Goal: Check status: Check status

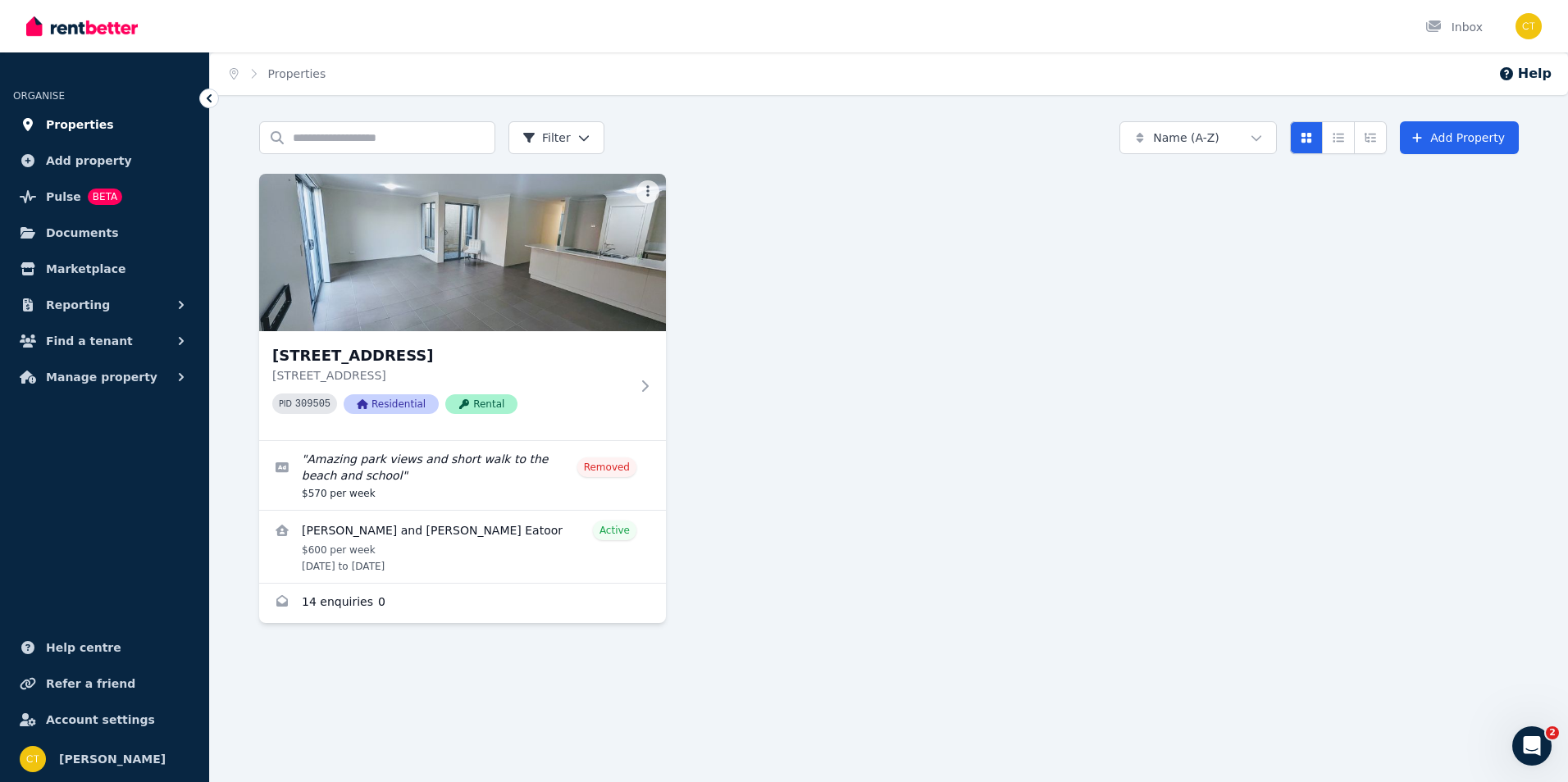
click at [93, 120] on span "Properties" at bounding box center [80, 124] width 68 height 20
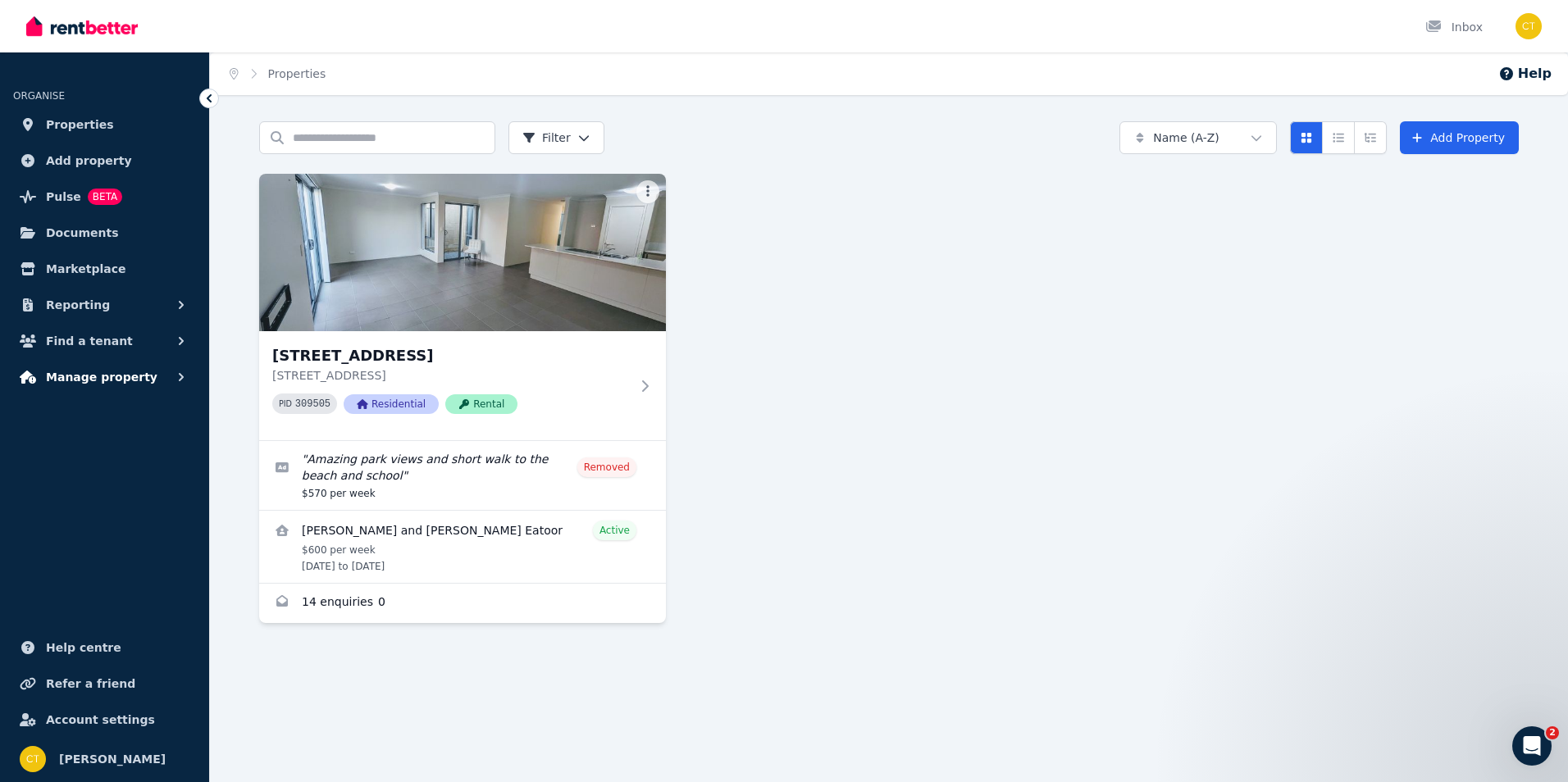
click at [172, 375] on button "Manage property" at bounding box center [104, 377] width 183 height 33
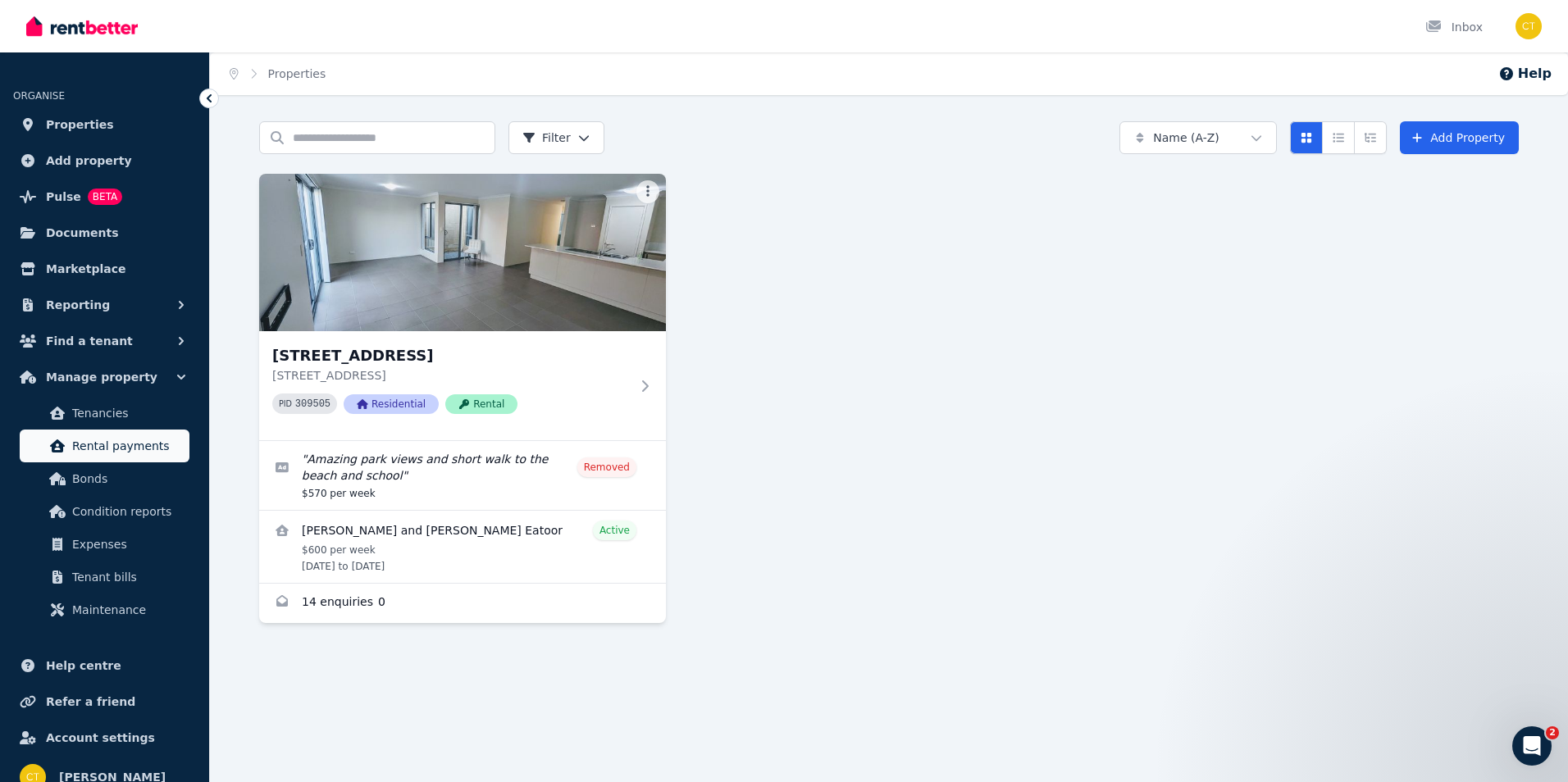
click at [90, 448] on span "Rental payments" at bounding box center [127, 446] width 110 height 20
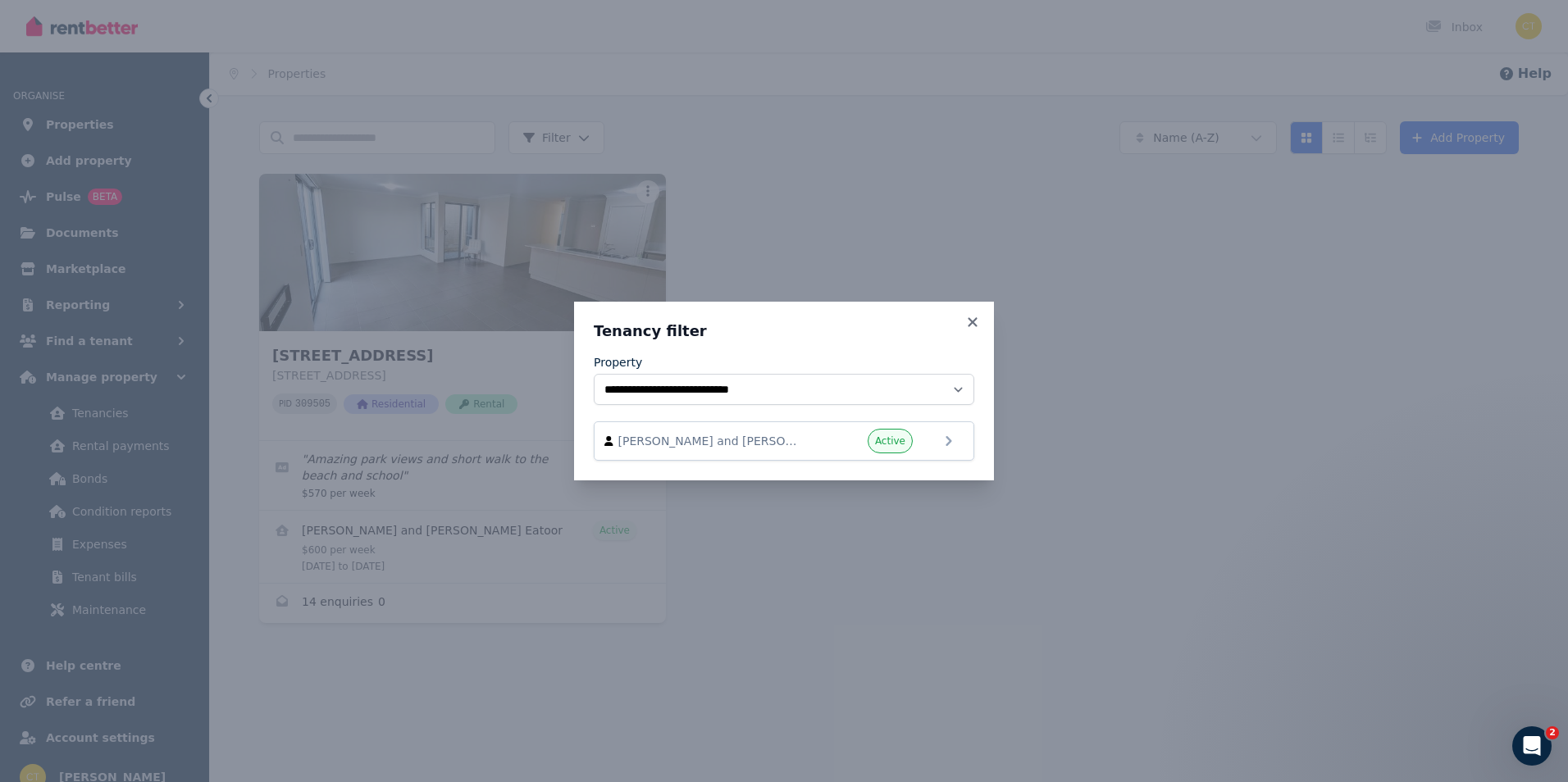
click at [1082, 349] on div "**********" at bounding box center [784, 391] width 1568 height 782
click at [970, 319] on icon at bounding box center [972, 321] width 9 height 9
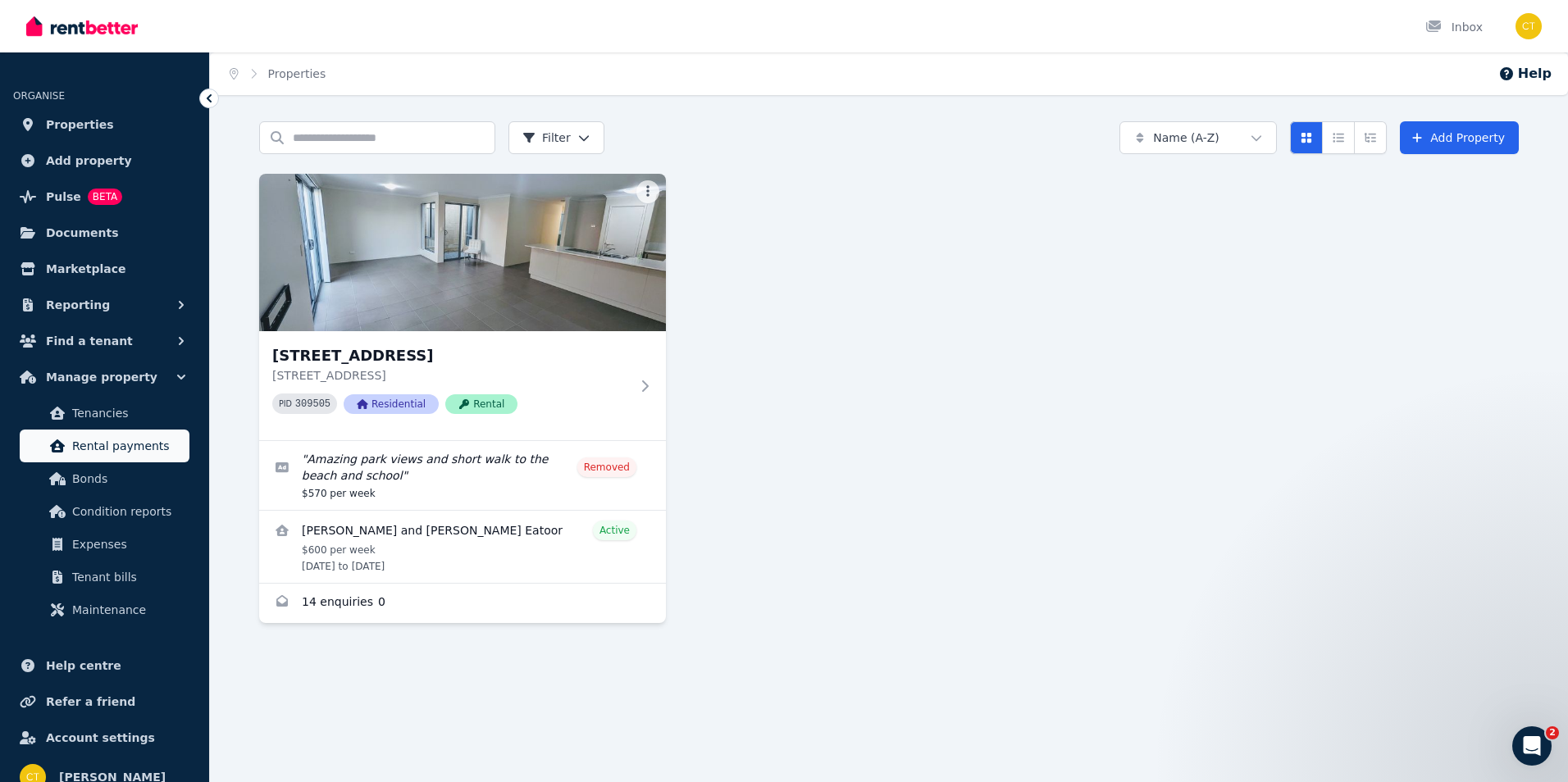
click at [101, 447] on span "Rental payments" at bounding box center [127, 446] width 110 height 20
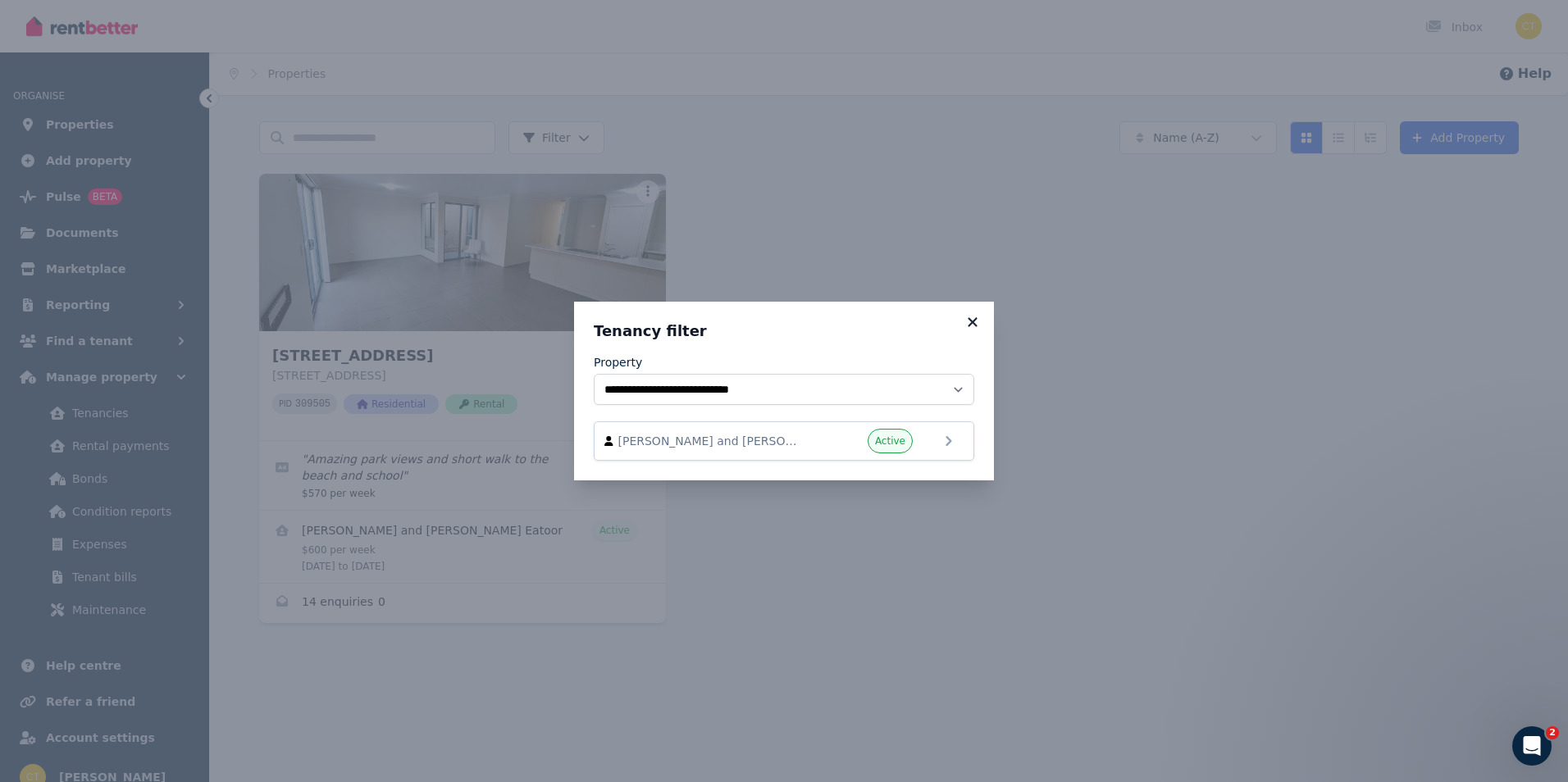
click at [975, 320] on icon at bounding box center [972, 321] width 9 height 9
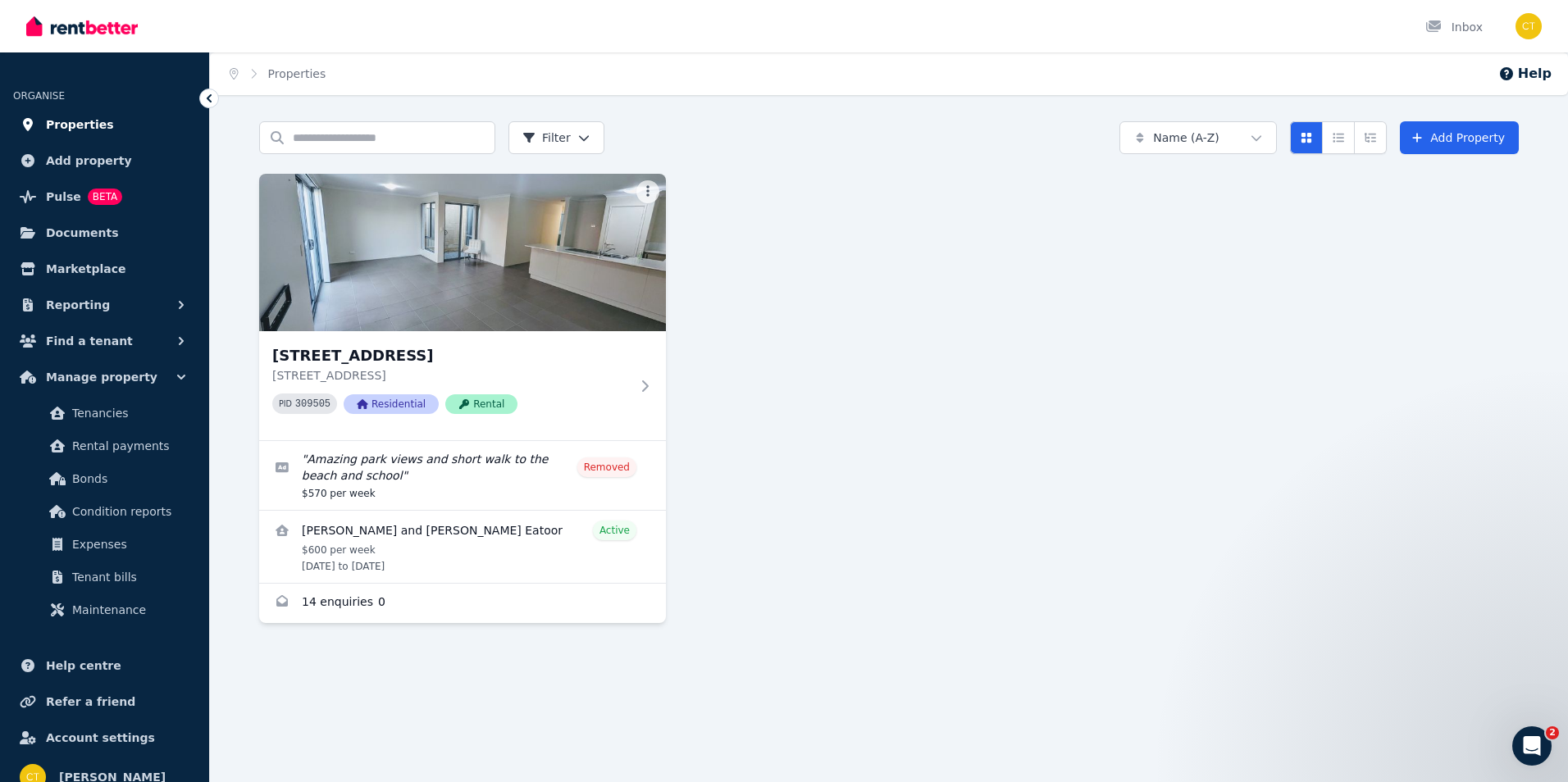
click at [65, 125] on span "Properties" at bounding box center [80, 124] width 68 height 20
click at [91, 303] on span "Reporting" at bounding box center [78, 305] width 64 height 20
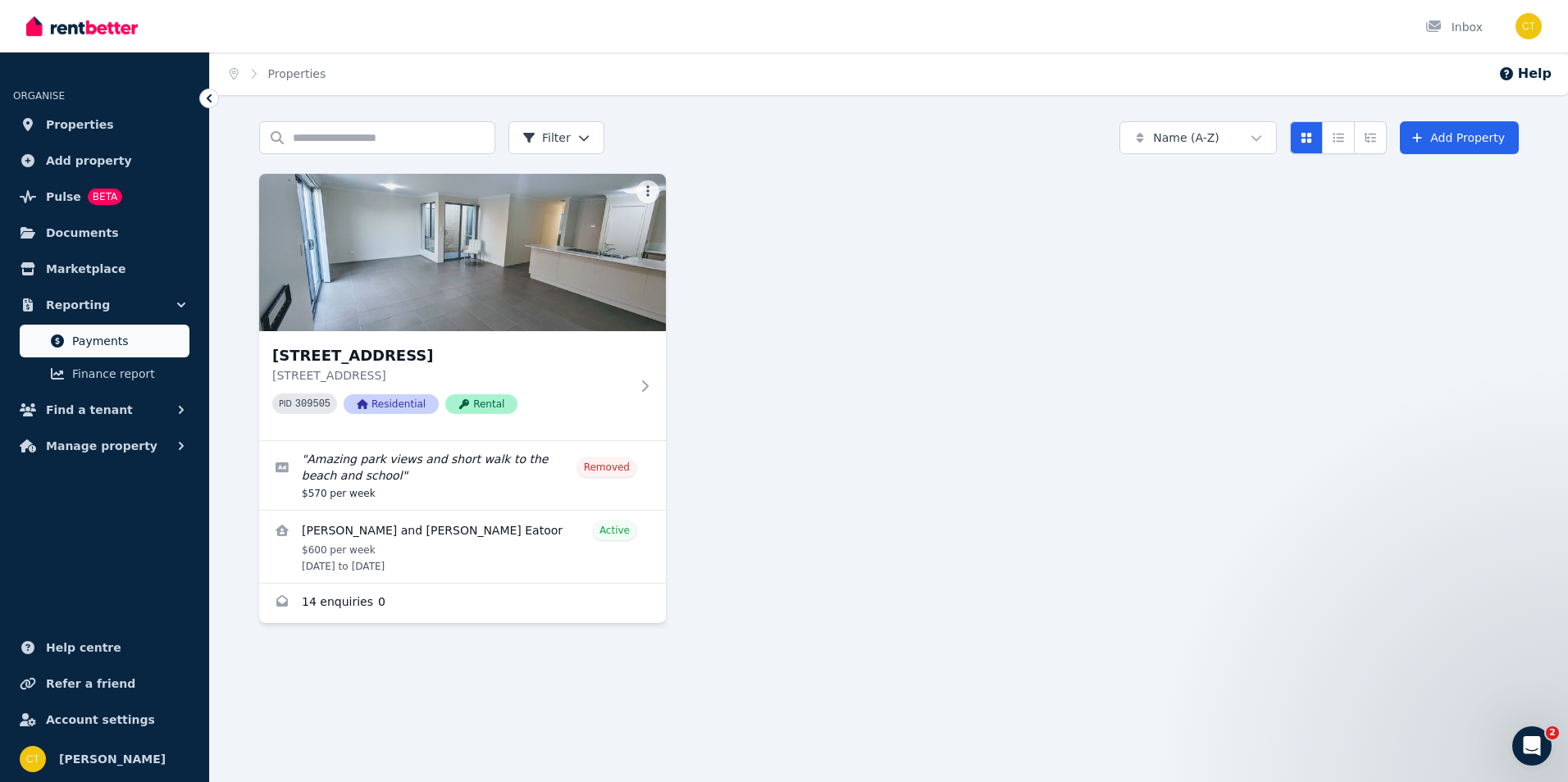
click at [97, 338] on span "Payments" at bounding box center [127, 341] width 110 height 20
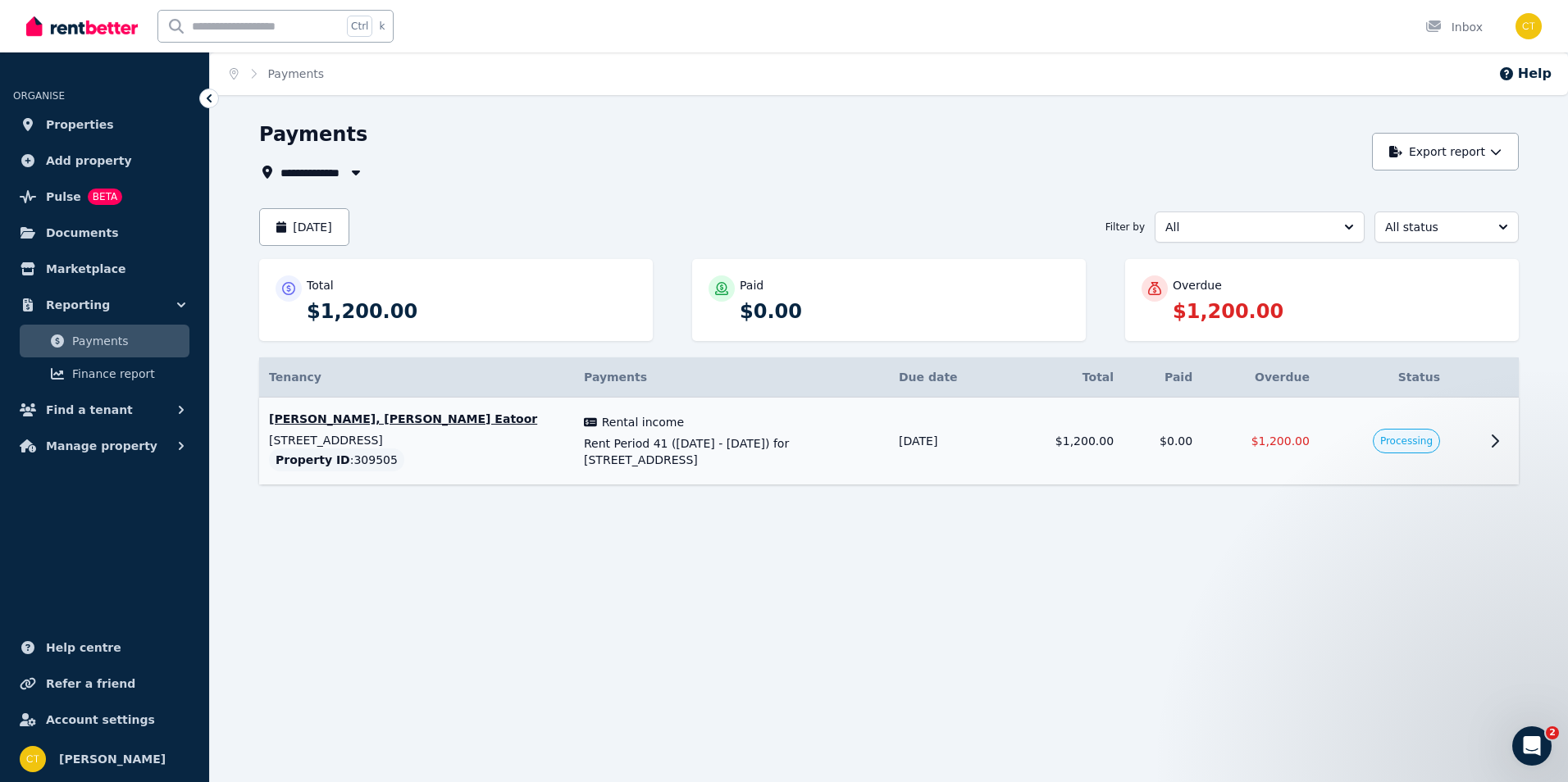
click at [1498, 437] on icon at bounding box center [1495, 441] width 20 height 20
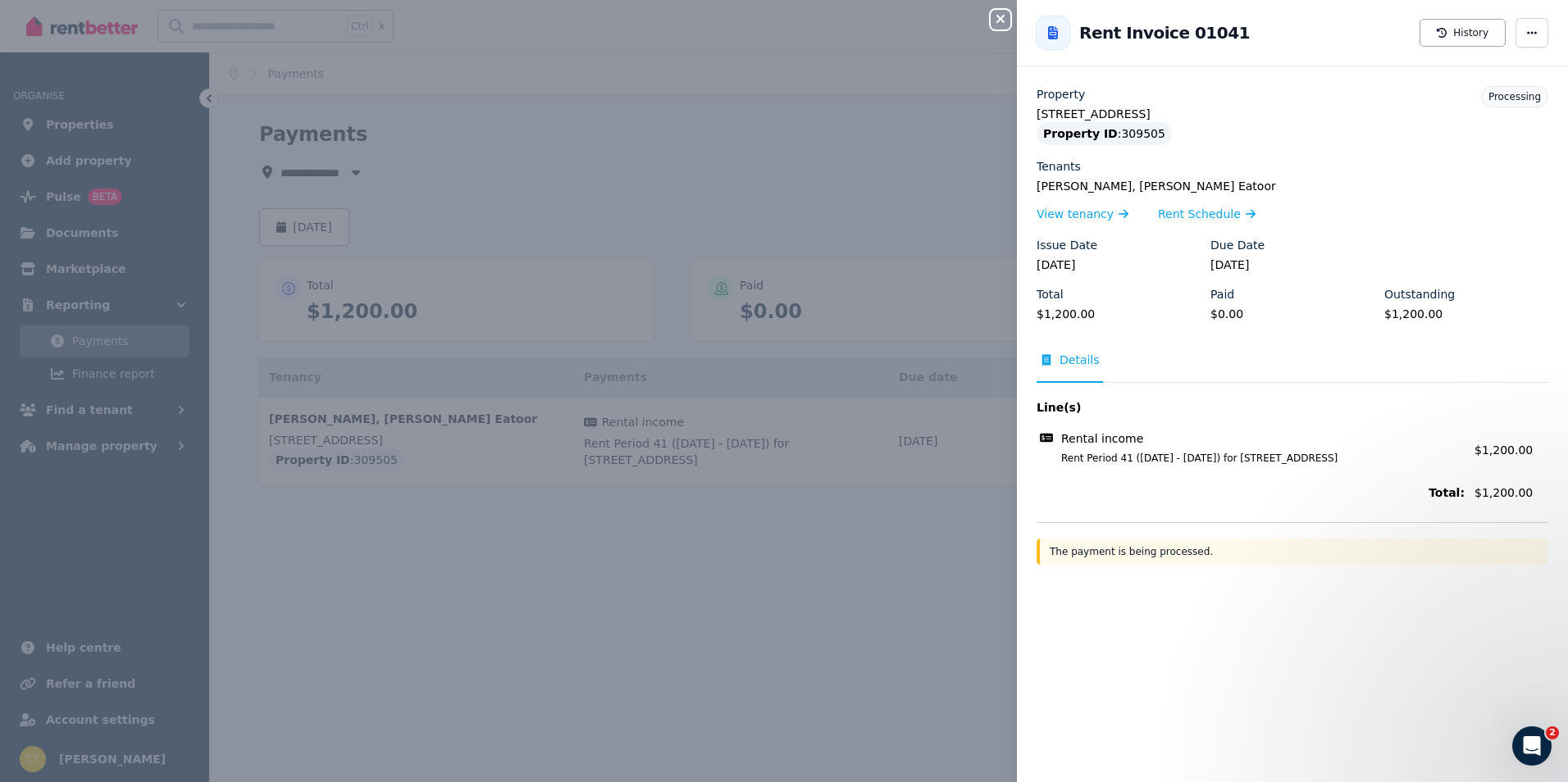
click at [997, 17] on icon "button" at bounding box center [1000, 18] width 8 height 8
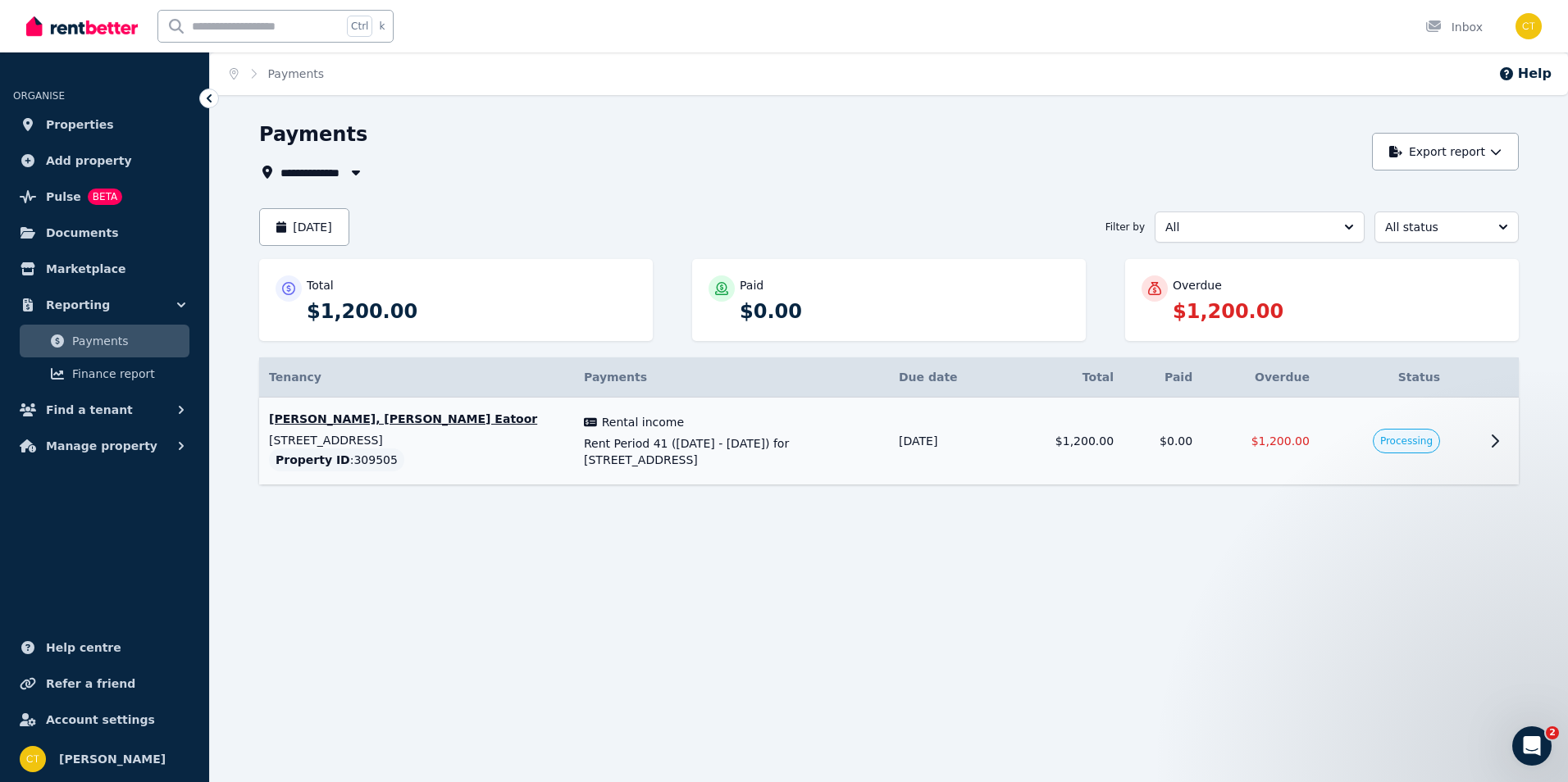
click at [1027, 441] on td "$1,200.00" at bounding box center [1065, 441] width 117 height 88
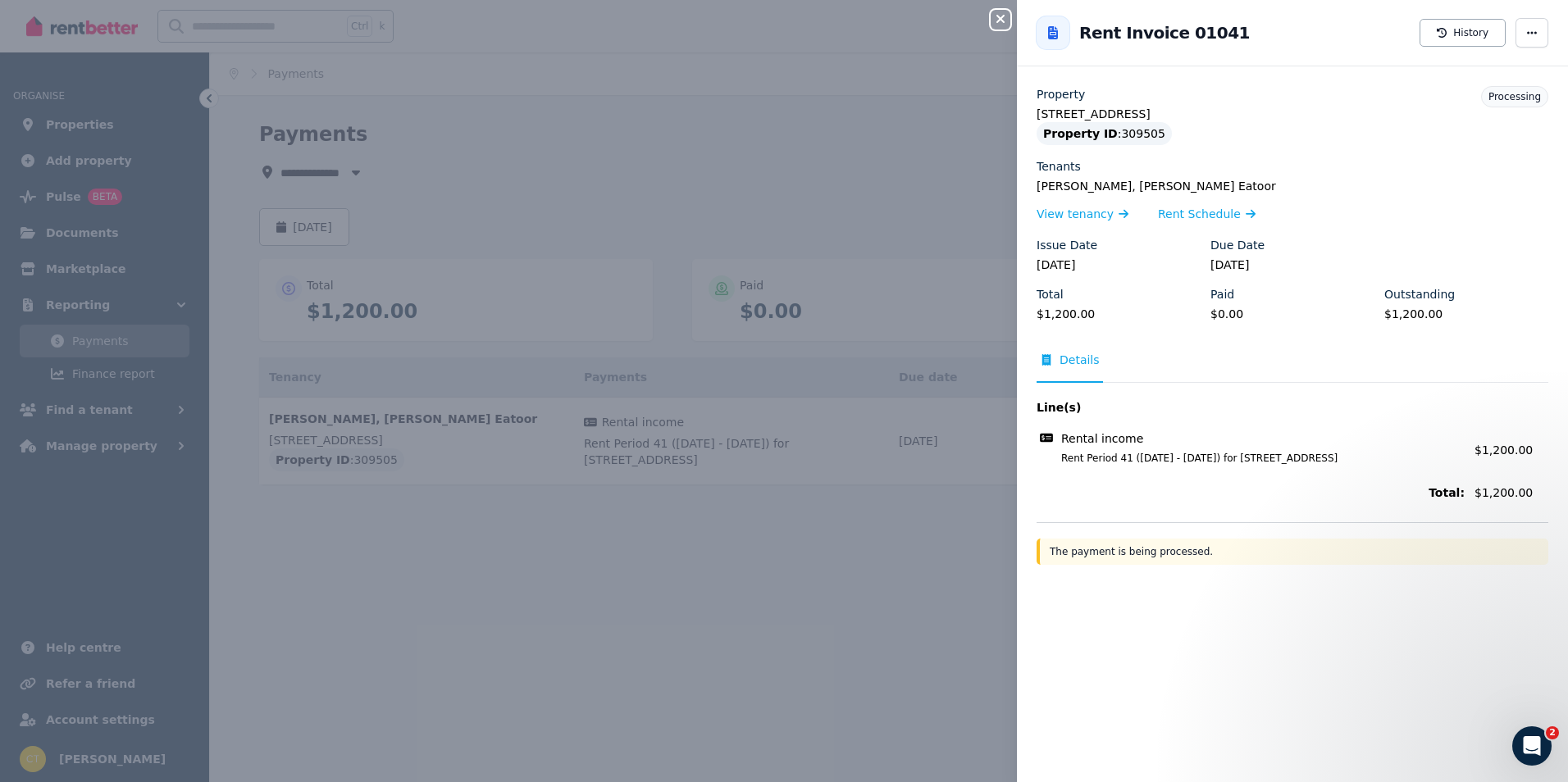
click at [1010, 22] on div "Close panel" at bounding box center [1007, 15] width 33 height 30
click at [998, 14] on icon "button" at bounding box center [1000, 18] width 20 height 13
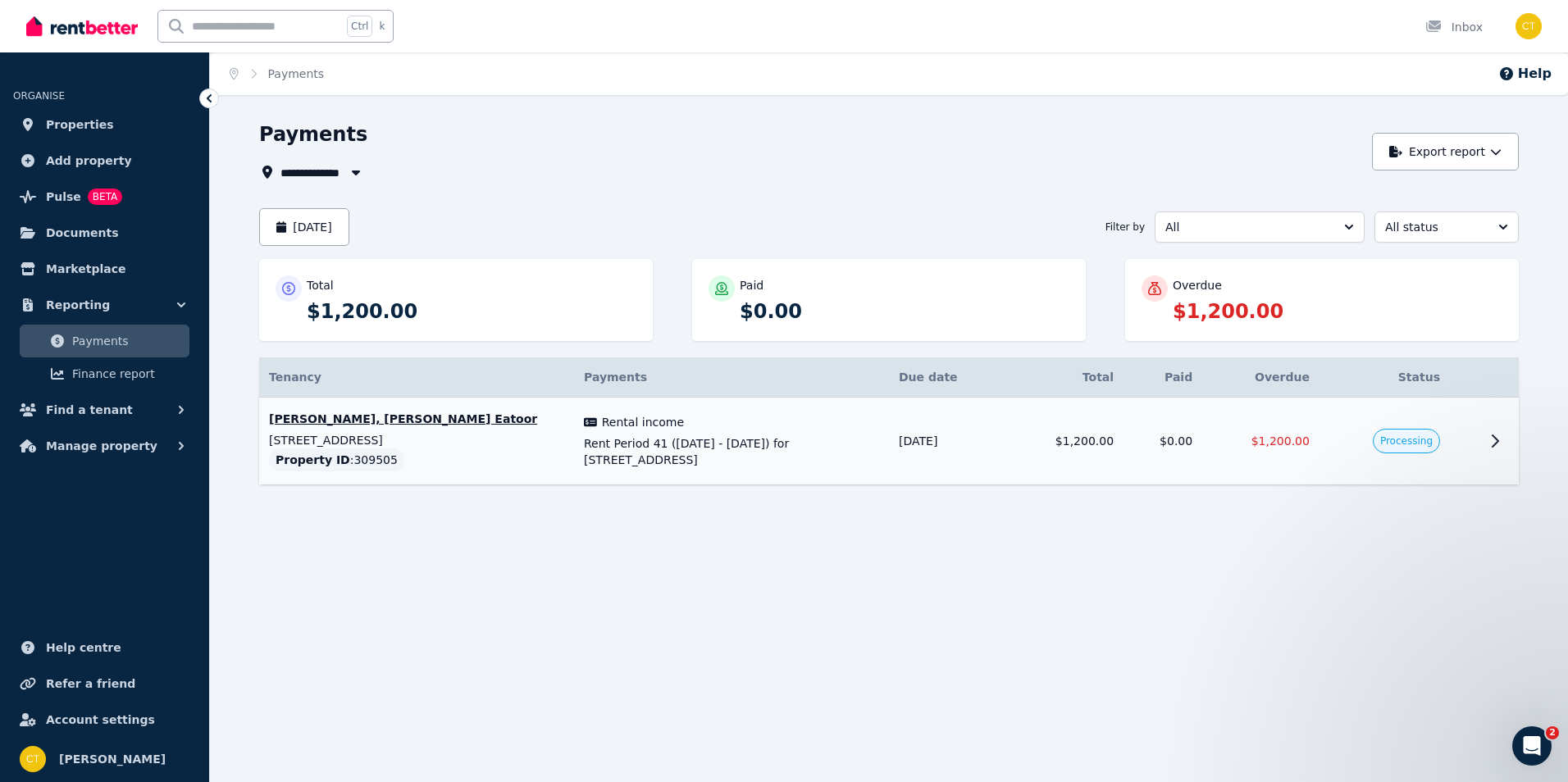
click at [1407, 442] on span "Processing" at bounding box center [1406, 441] width 52 height 13
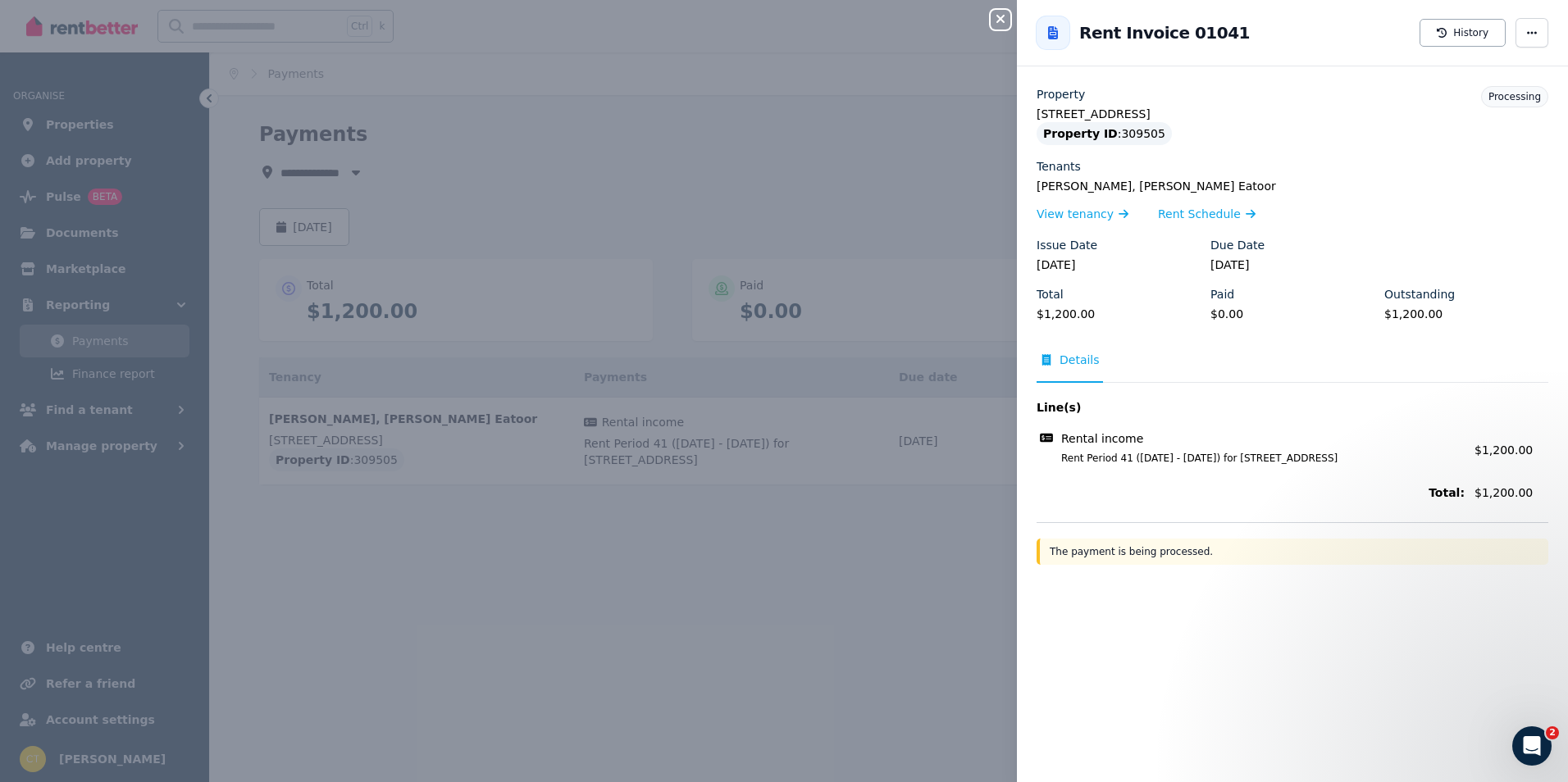
drag, startPoint x: 1505, startPoint y: 91, endPoint x: 1500, endPoint y: 98, distance: 8.6
click at [1500, 98] on span "Processing" at bounding box center [1515, 96] width 52 height 11
click at [1499, 102] on span "Processing" at bounding box center [1515, 96] width 52 height 11
click at [1499, 103] on span "Processing" at bounding box center [1515, 96] width 52 height 11
click at [1475, 36] on button "History" at bounding box center [1462, 33] width 86 height 28
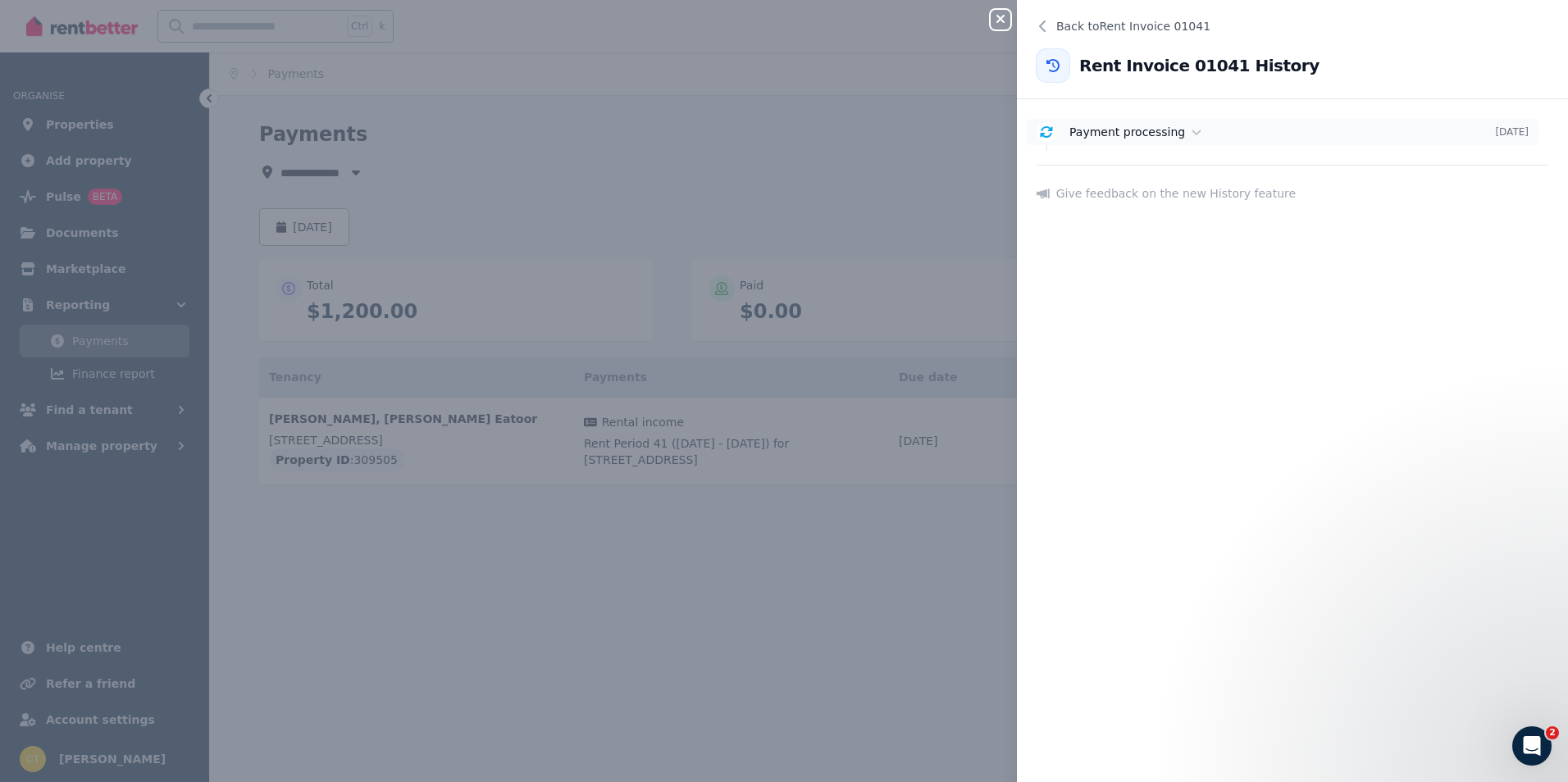
click at [1495, 136] on time "[DATE]" at bounding box center [1512, 131] width 34 height 13
click at [1039, 25] on icon at bounding box center [1041, 26] width 7 height 11
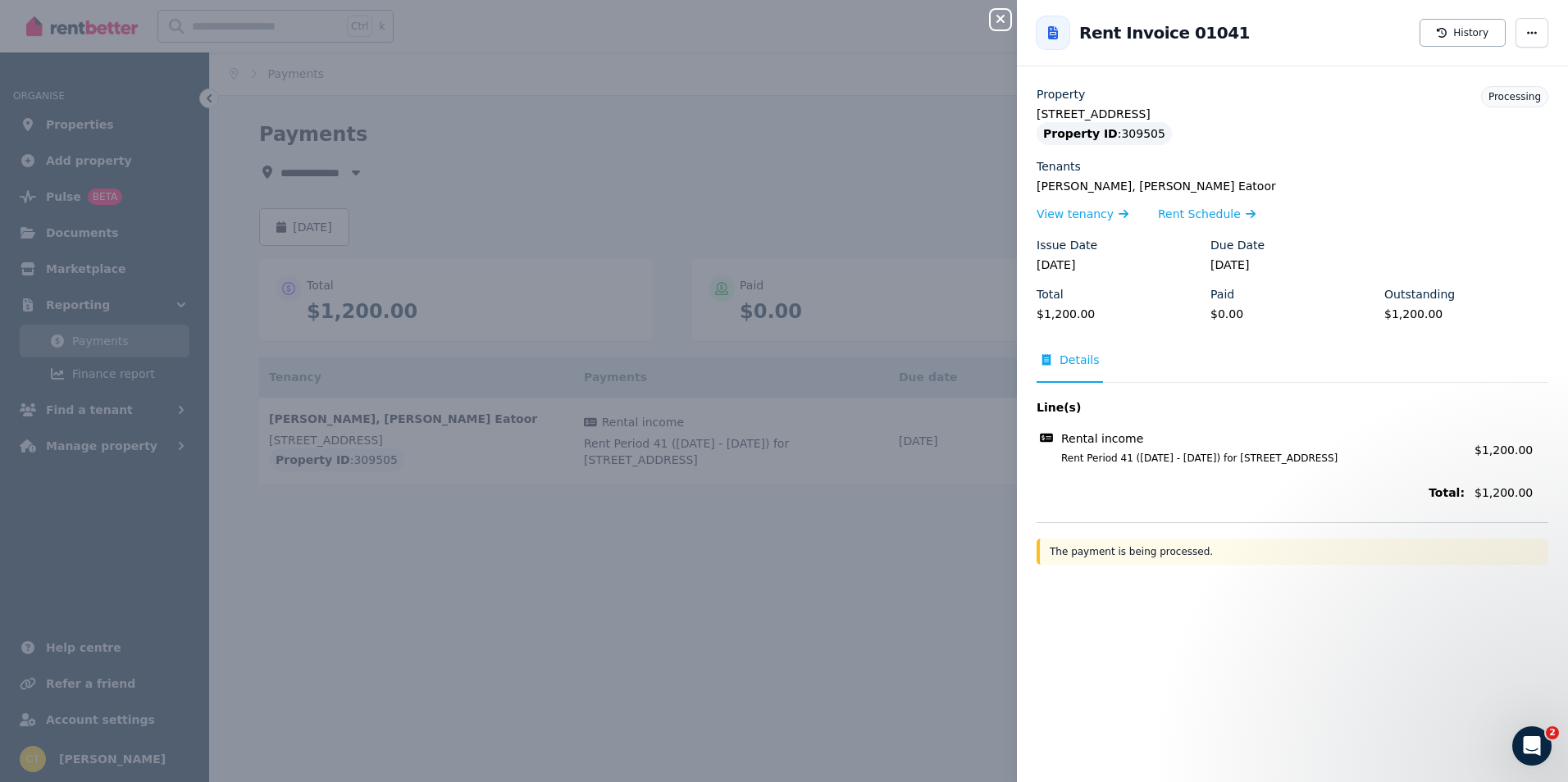
click at [998, 22] on icon "button" at bounding box center [1000, 18] width 8 height 8
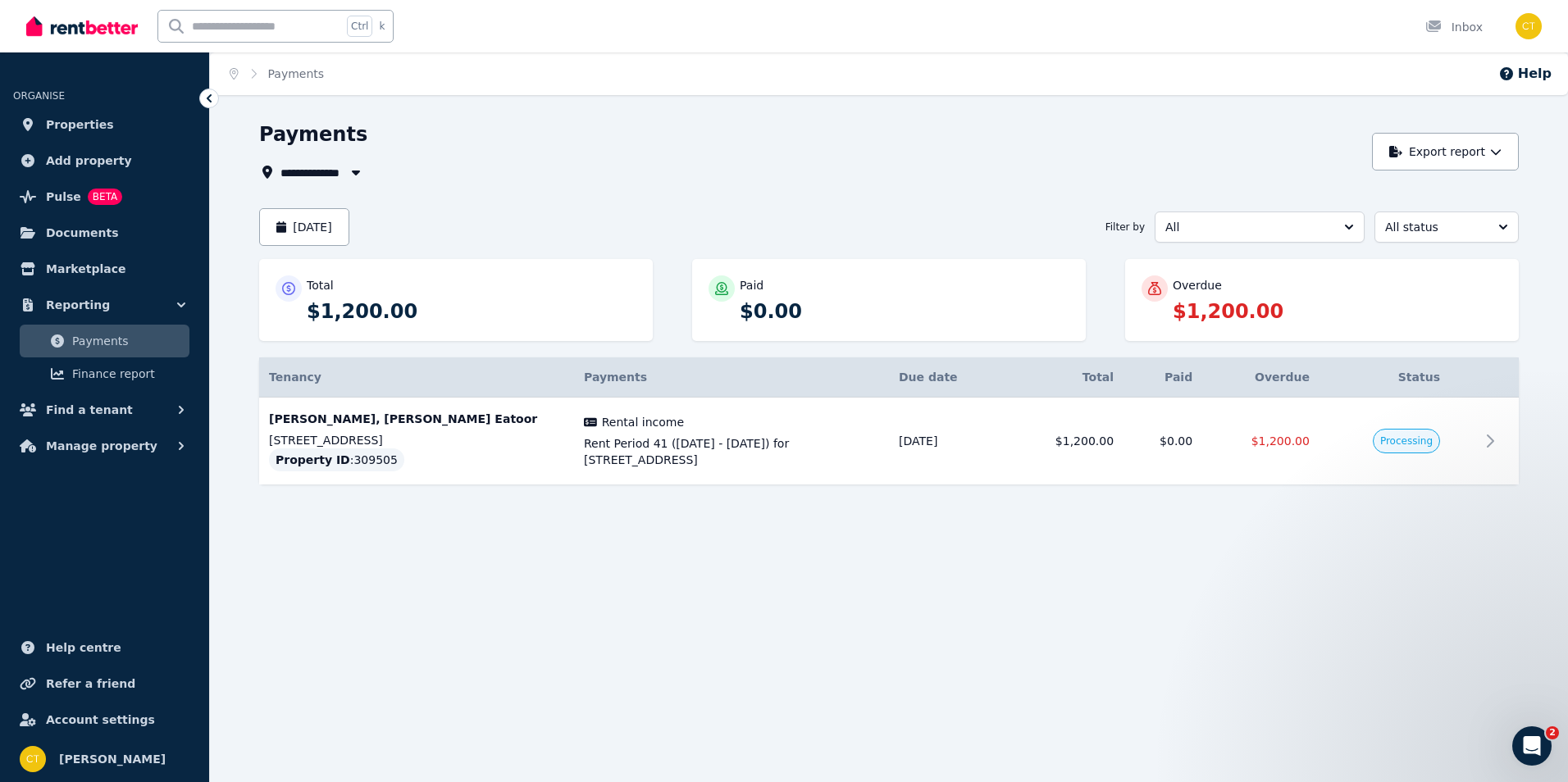
click at [100, 335] on span "Payments" at bounding box center [127, 341] width 110 height 20
click at [179, 448] on icon "button" at bounding box center [181, 446] width 17 height 17
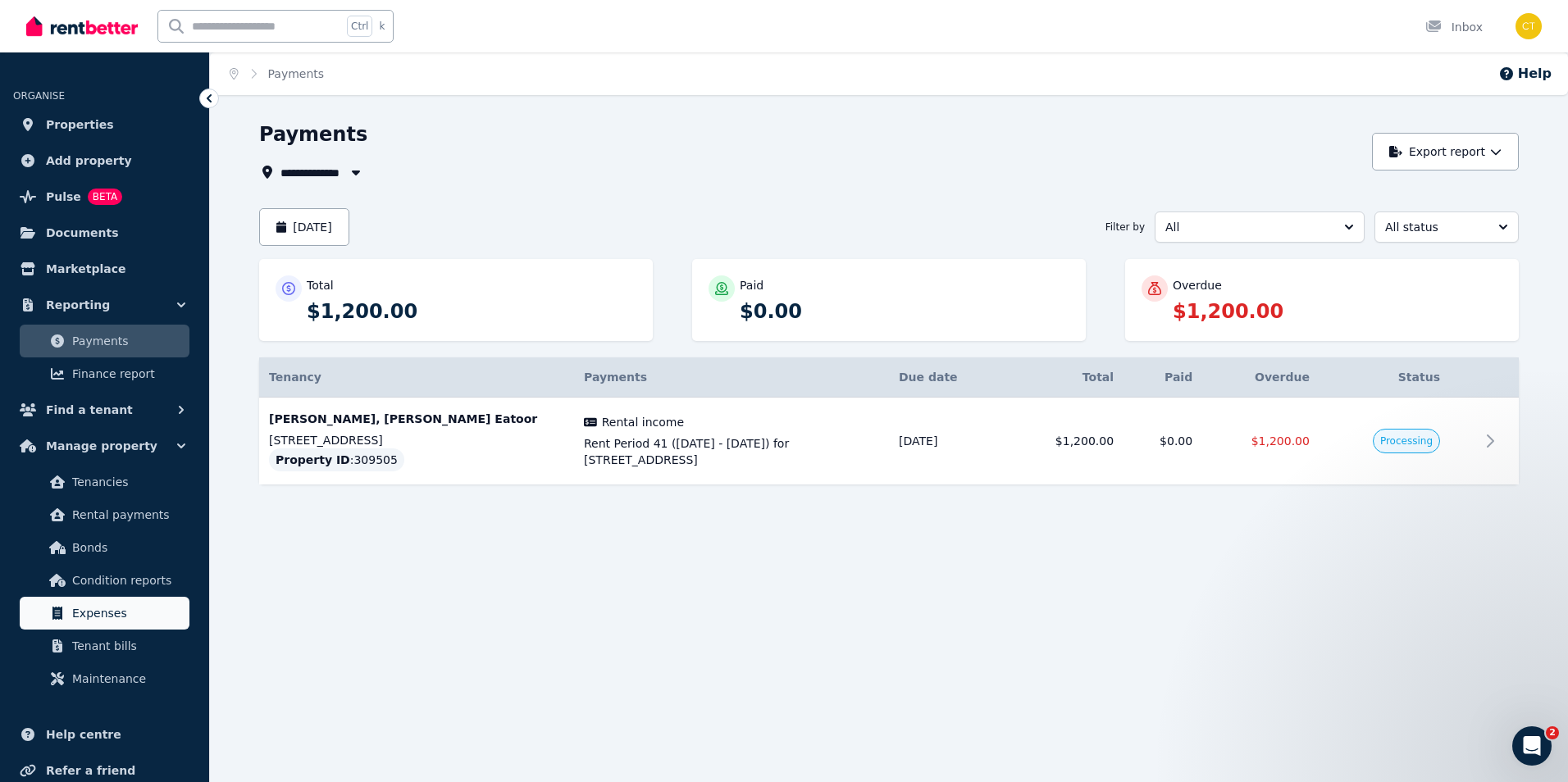
click at [95, 622] on span "Expenses" at bounding box center [127, 613] width 110 height 20
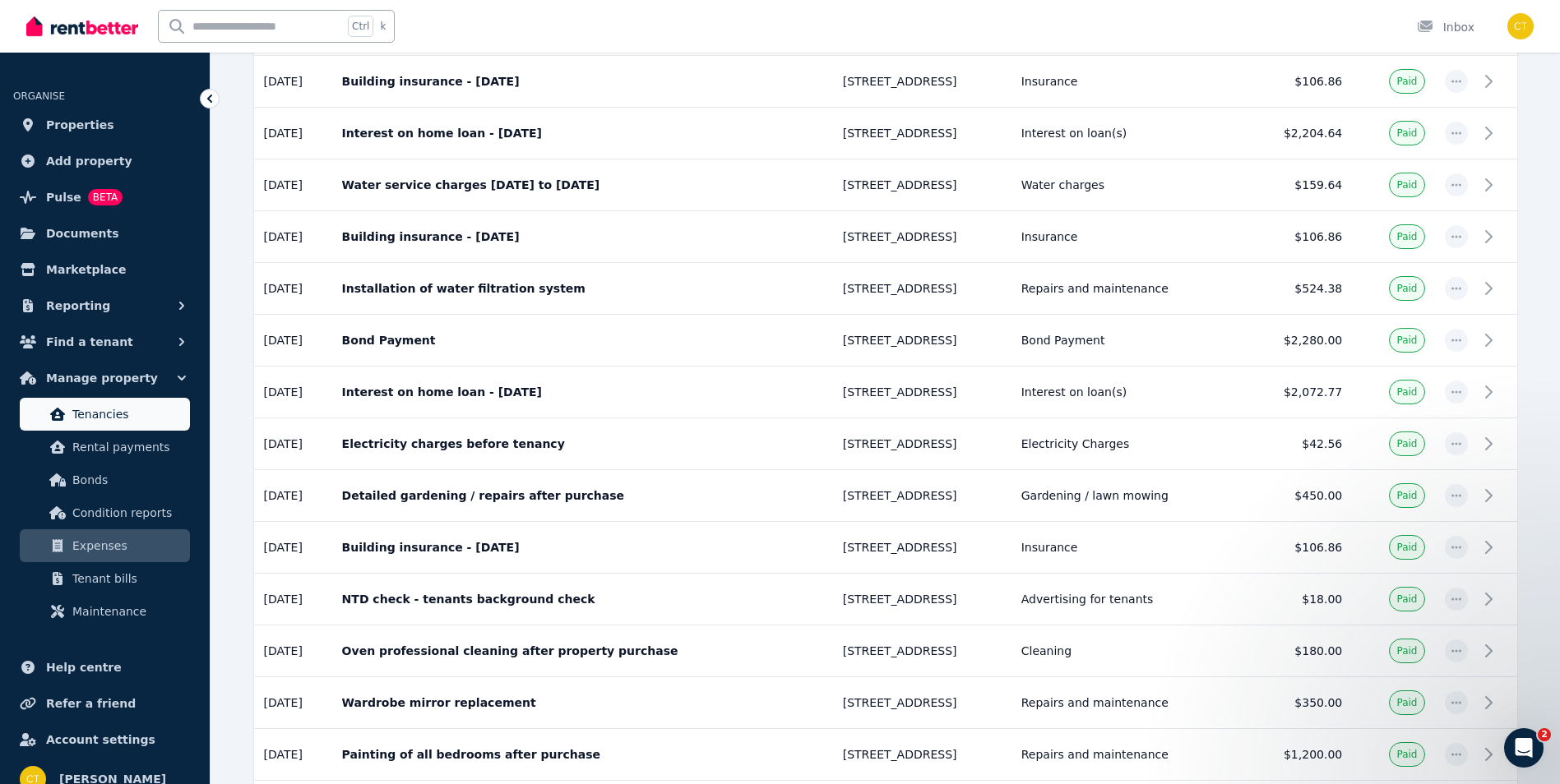
scroll to position [1069, 0]
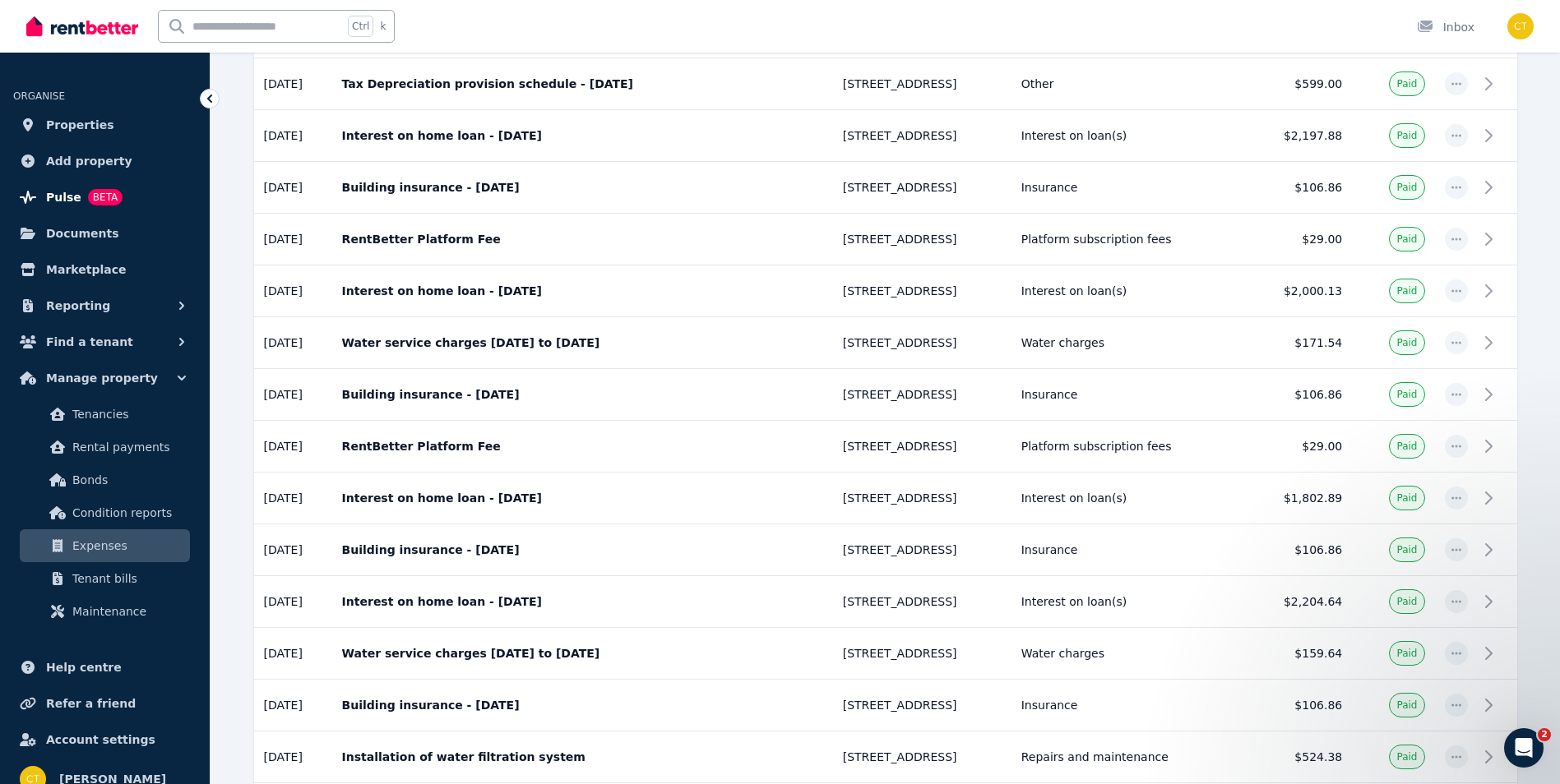
click at [67, 193] on span "Pulse" at bounding box center [64, 197] width 36 height 20
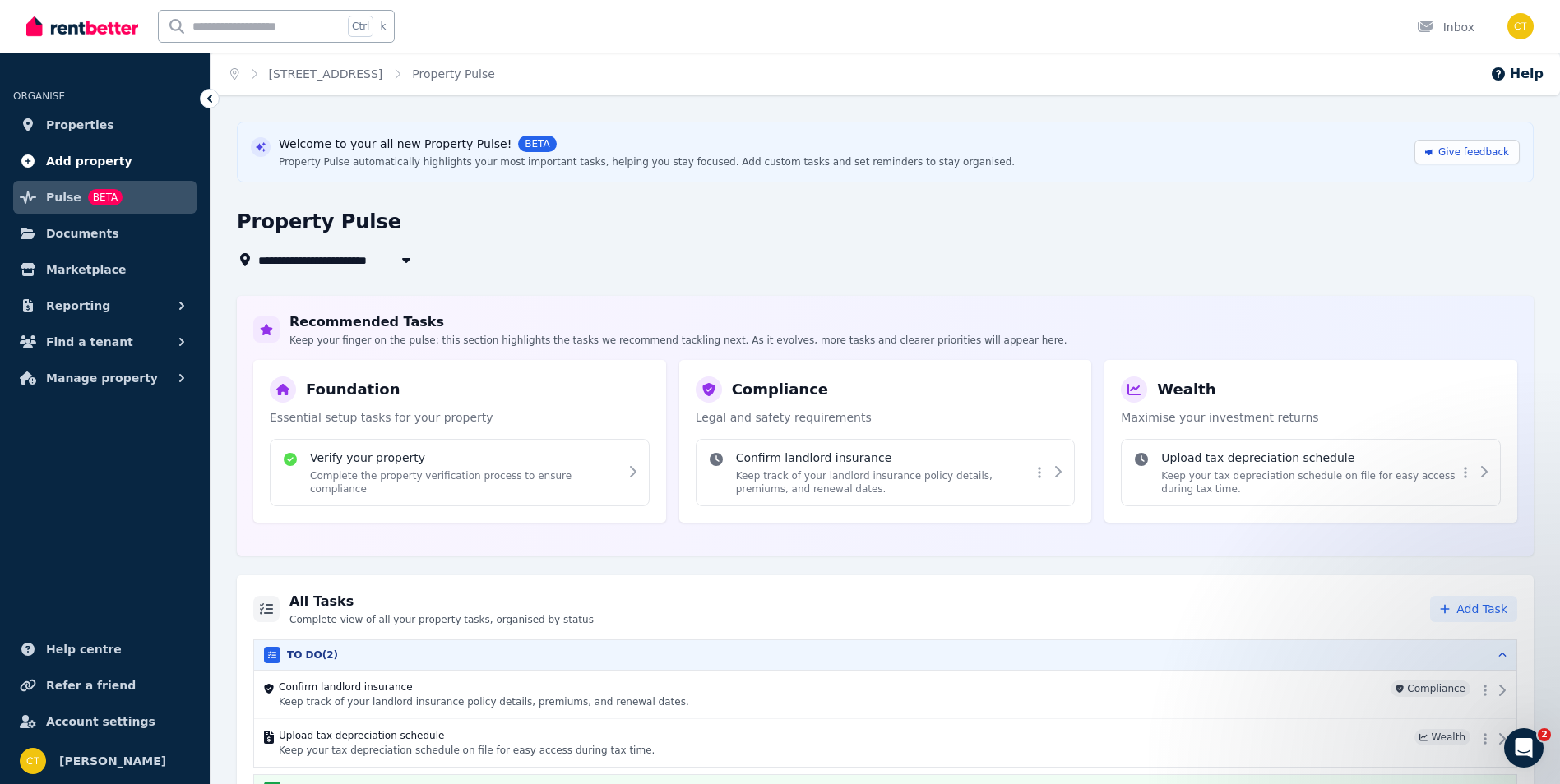
click at [83, 157] on span "Add property" at bounding box center [89, 161] width 86 height 20
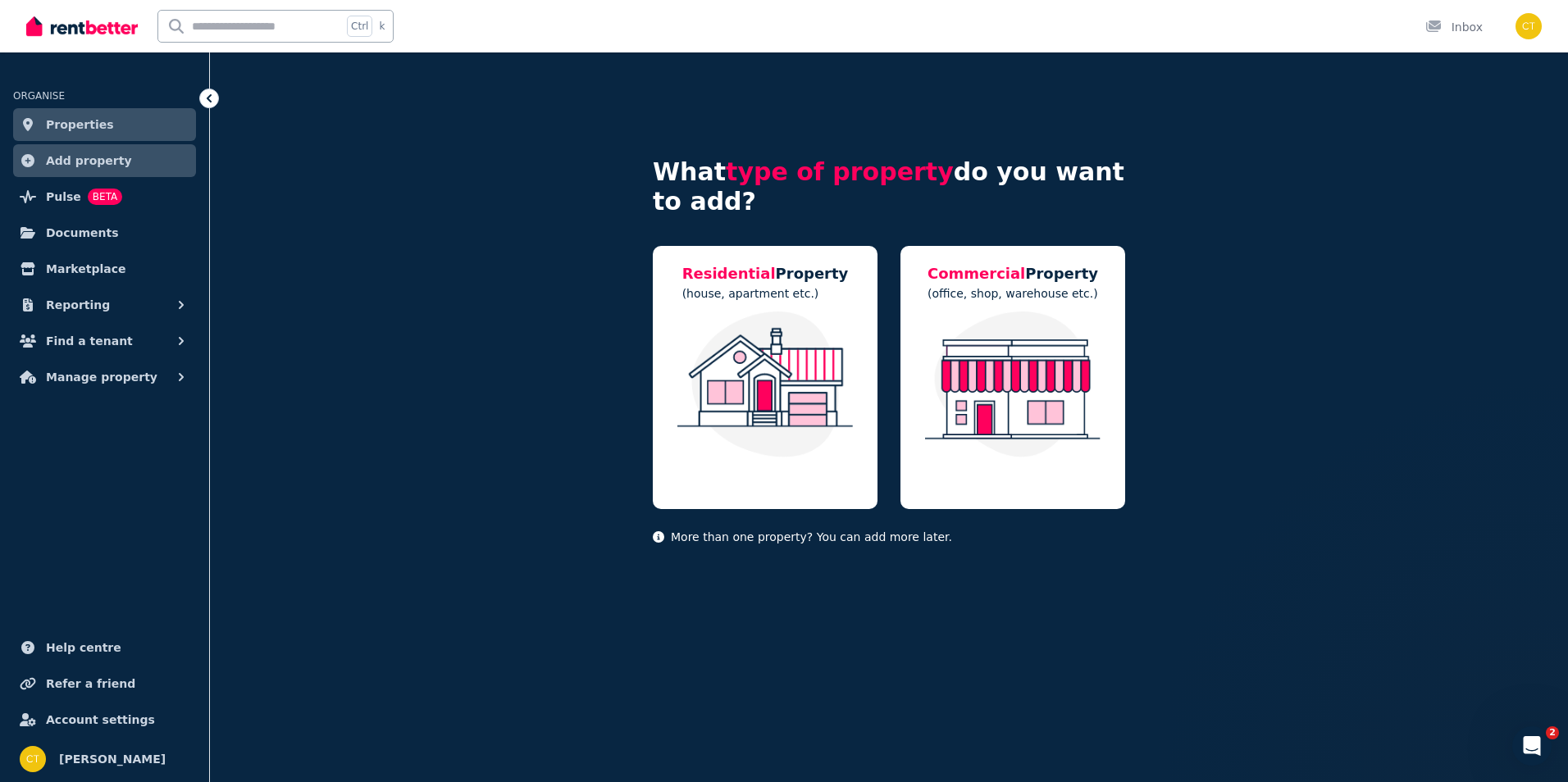
click at [70, 121] on span "Properties" at bounding box center [80, 124] width 68 height 20
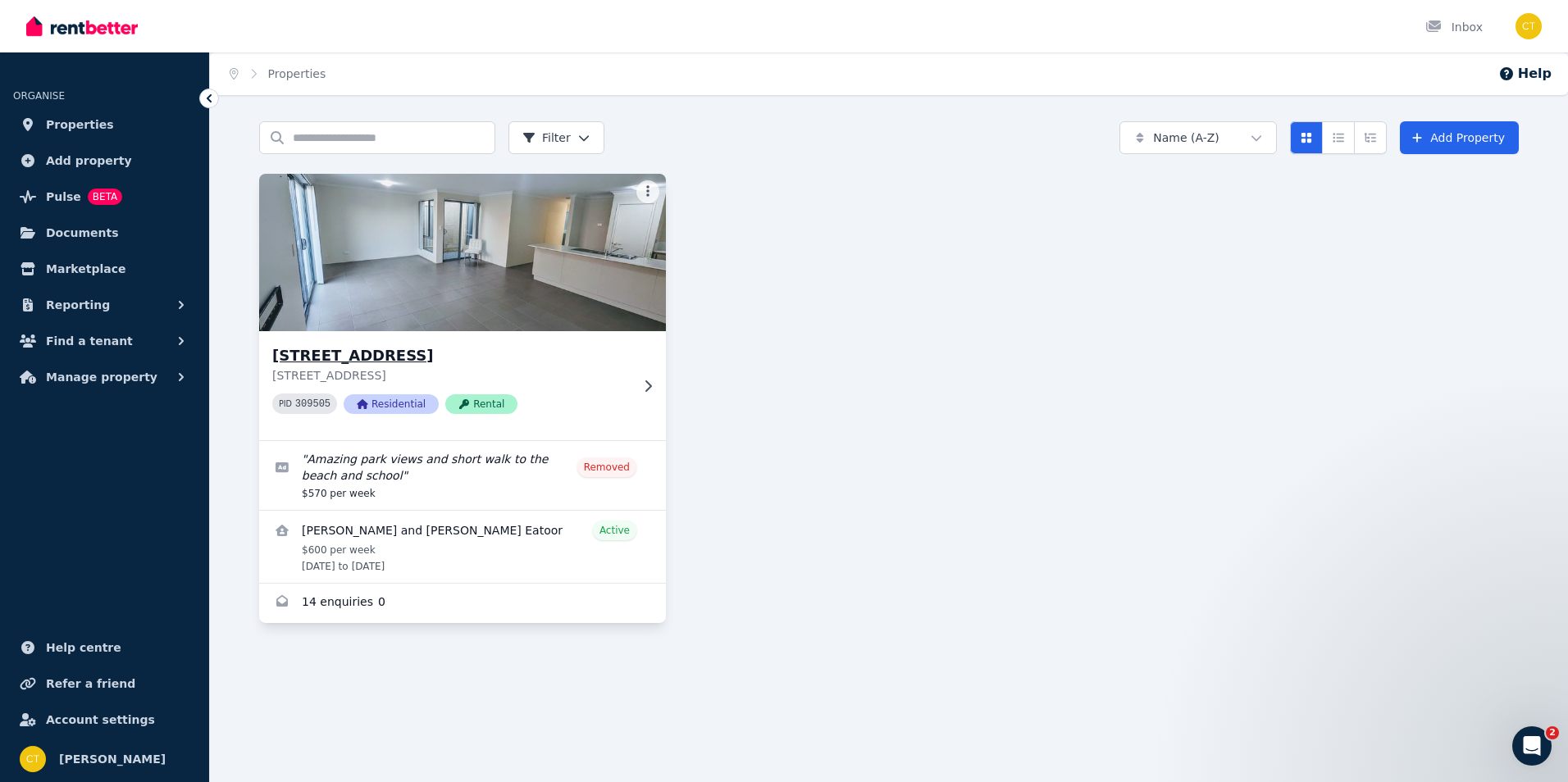
click at [590, 379] on p "[STREET_ADDRESS]" at bounding box center [450, 375] width 357 height 17
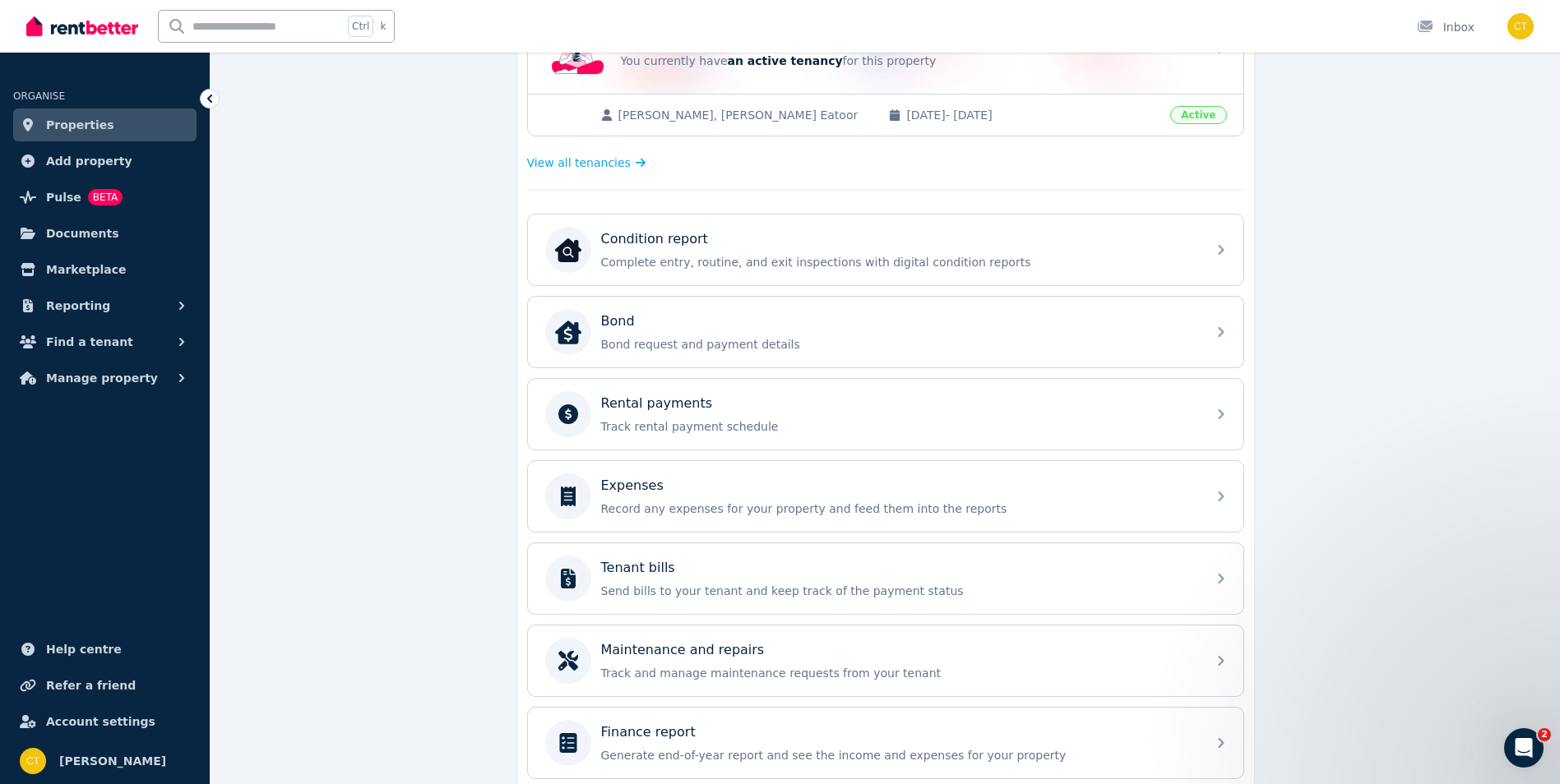
scroll to position [411, 0]
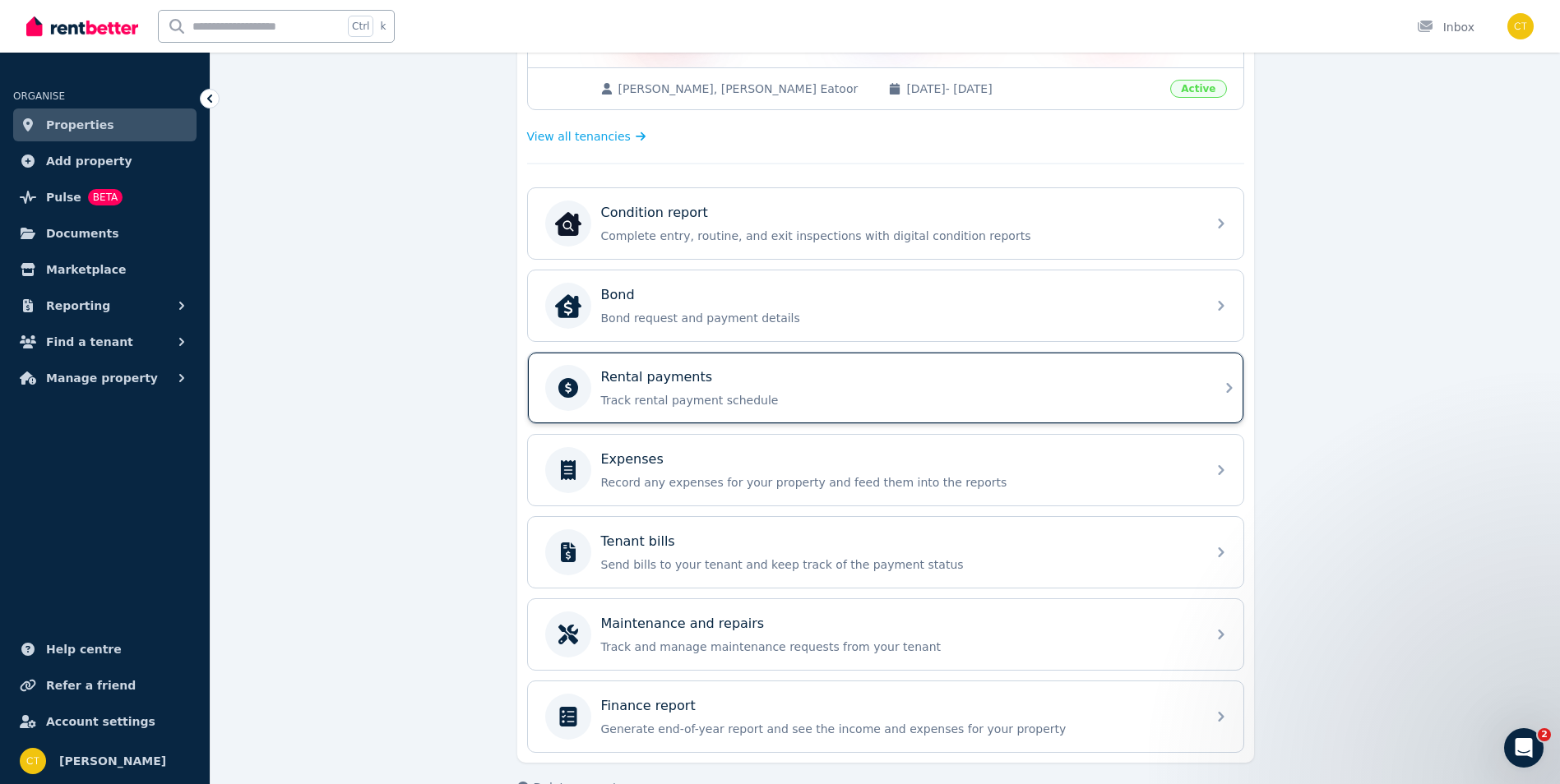
click at [1226, 386] on icon at bounding box center [1229, 388] width 20 height 20
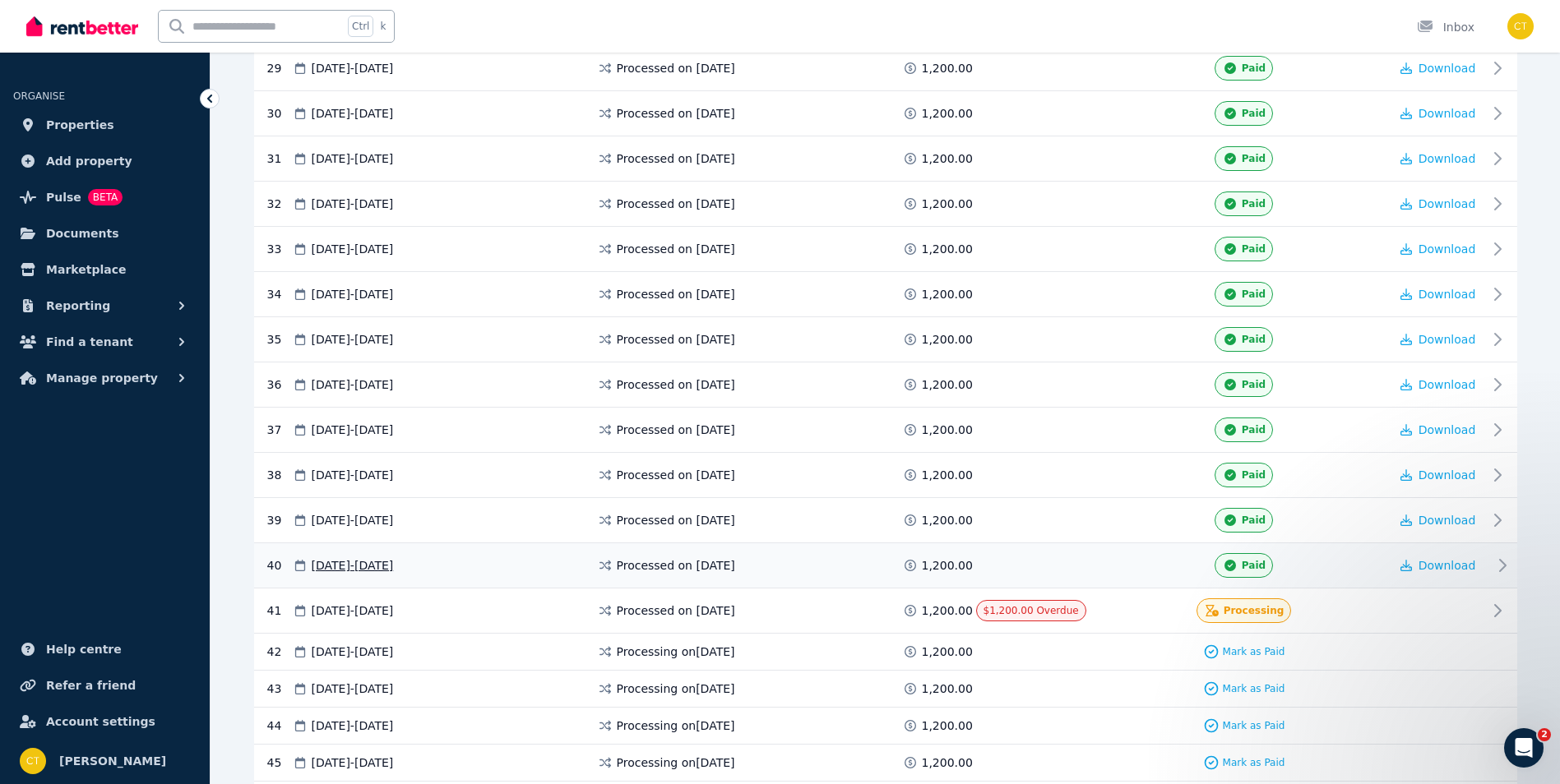
scroll to position [1808, 0]
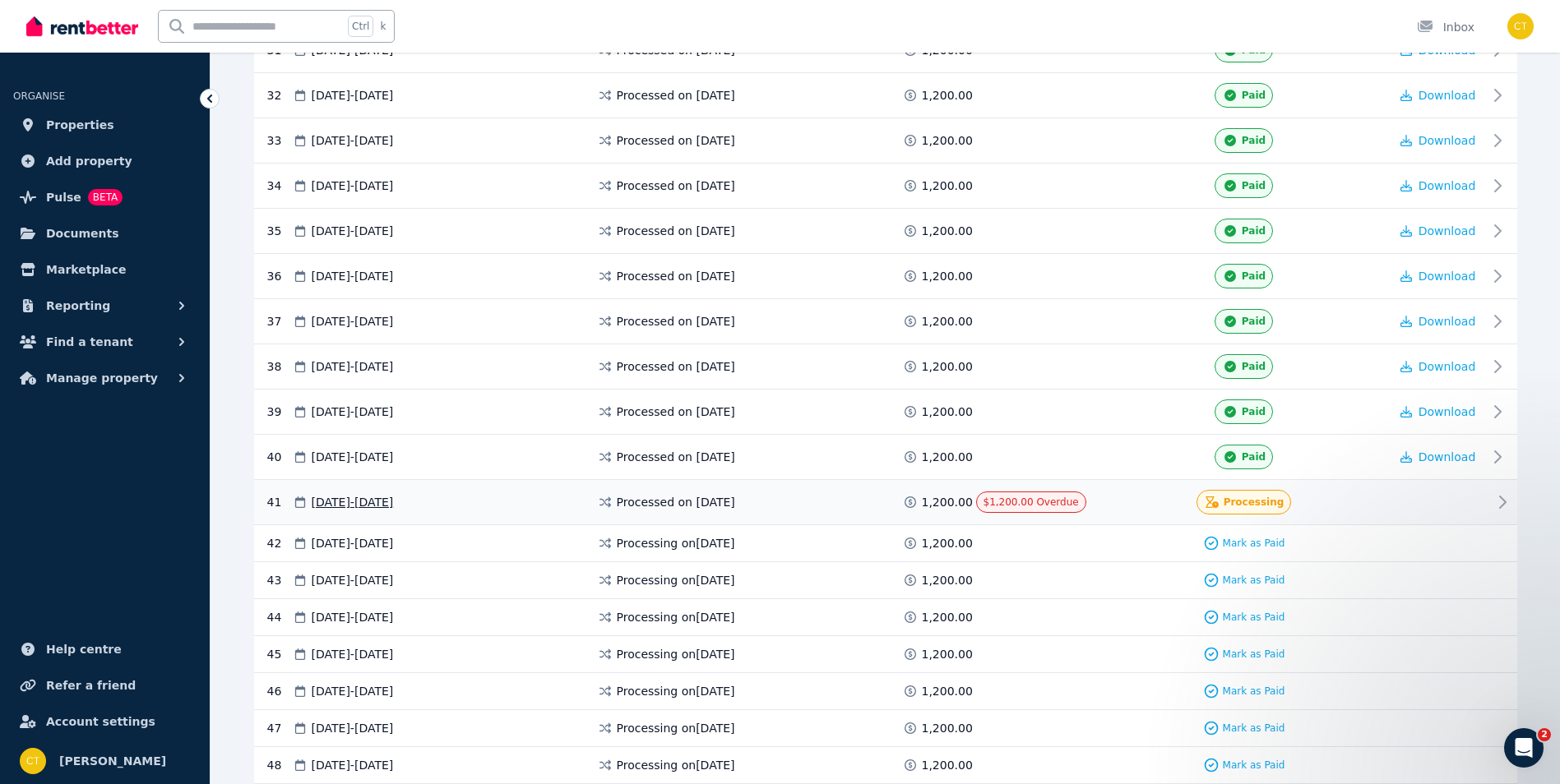
click at [1019, 497] on span "$1,200.00 Overdue" at bounding box center [1031, 502] width 95 height 11
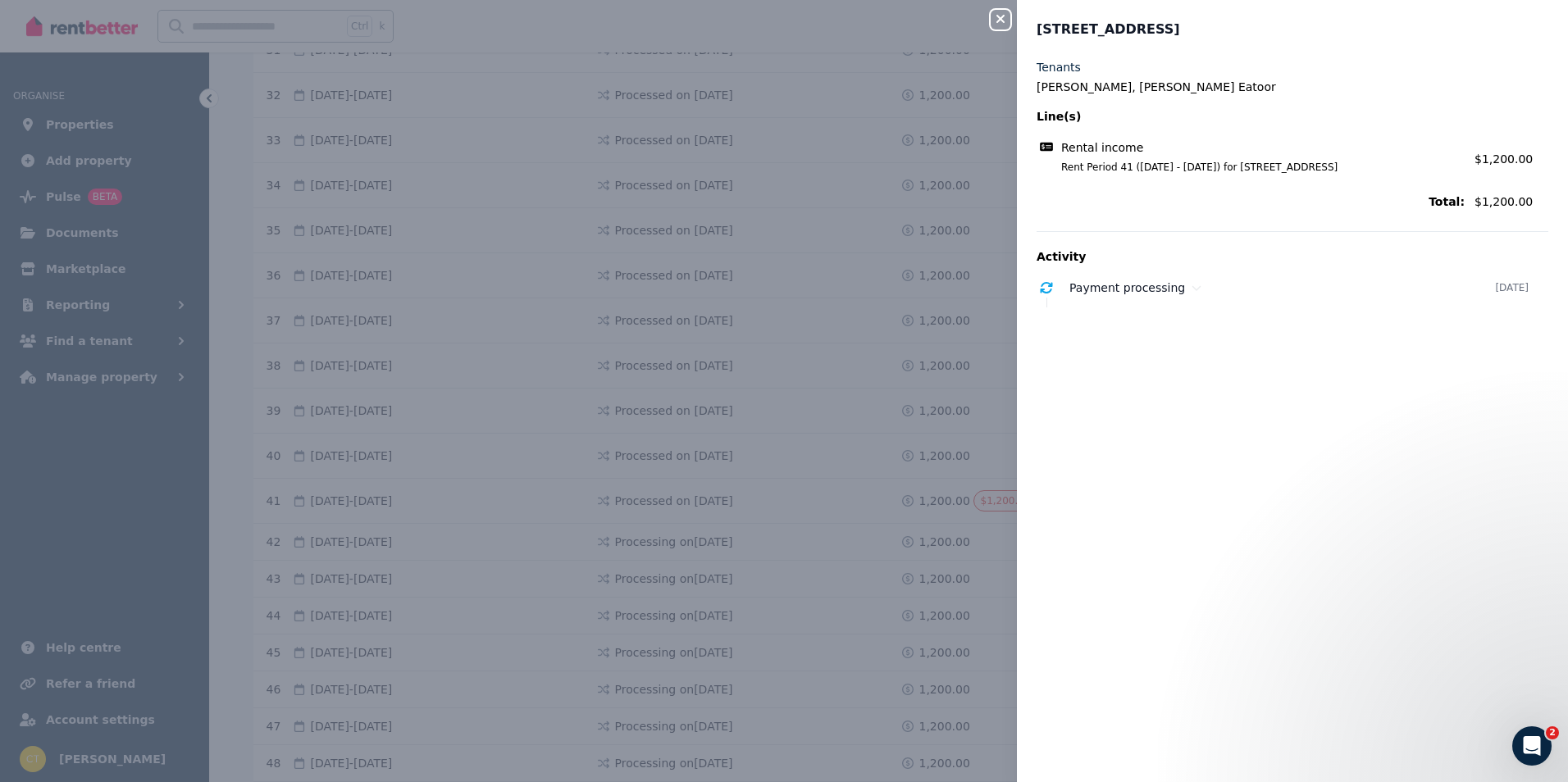
click at [999, 16] on icon "button" at bounding box center [1000, 18] width 20 height 13
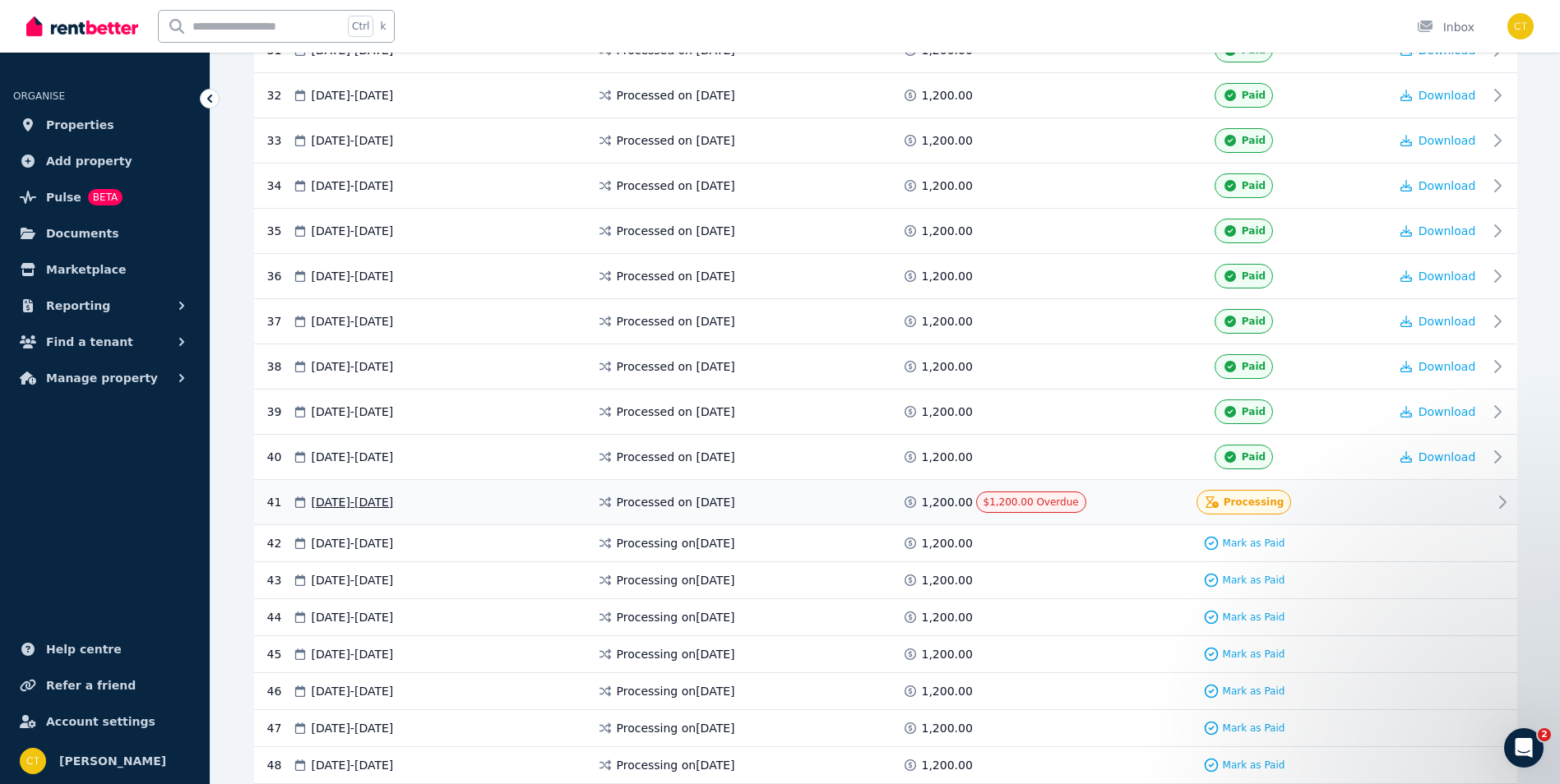
click at [1496, 503] on icon at bounding box center [1502, 502] width 20 height 20
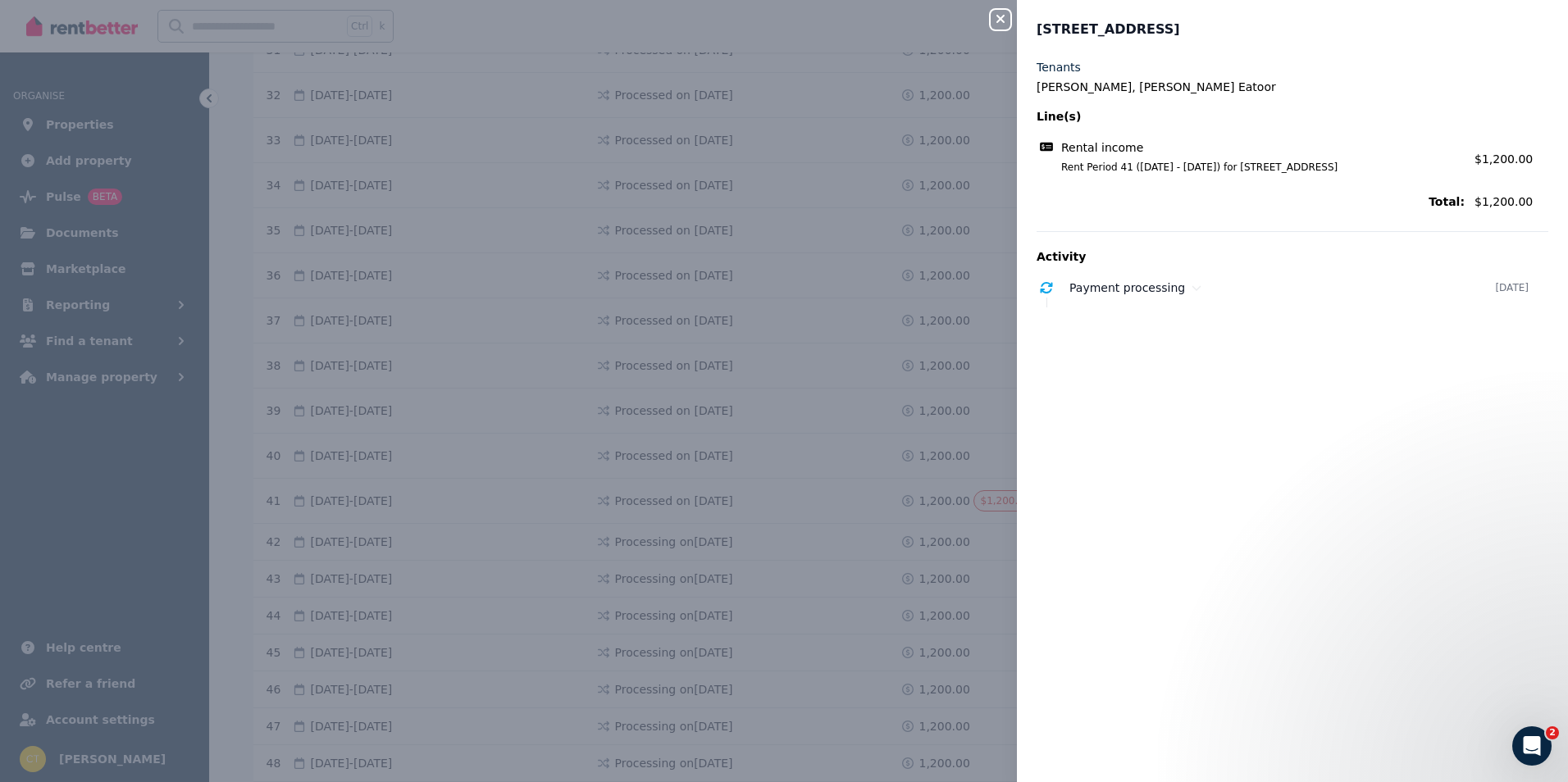
click at [1000, 22] on icon "button" at bounding box center [1000, 18] width 8 height 8
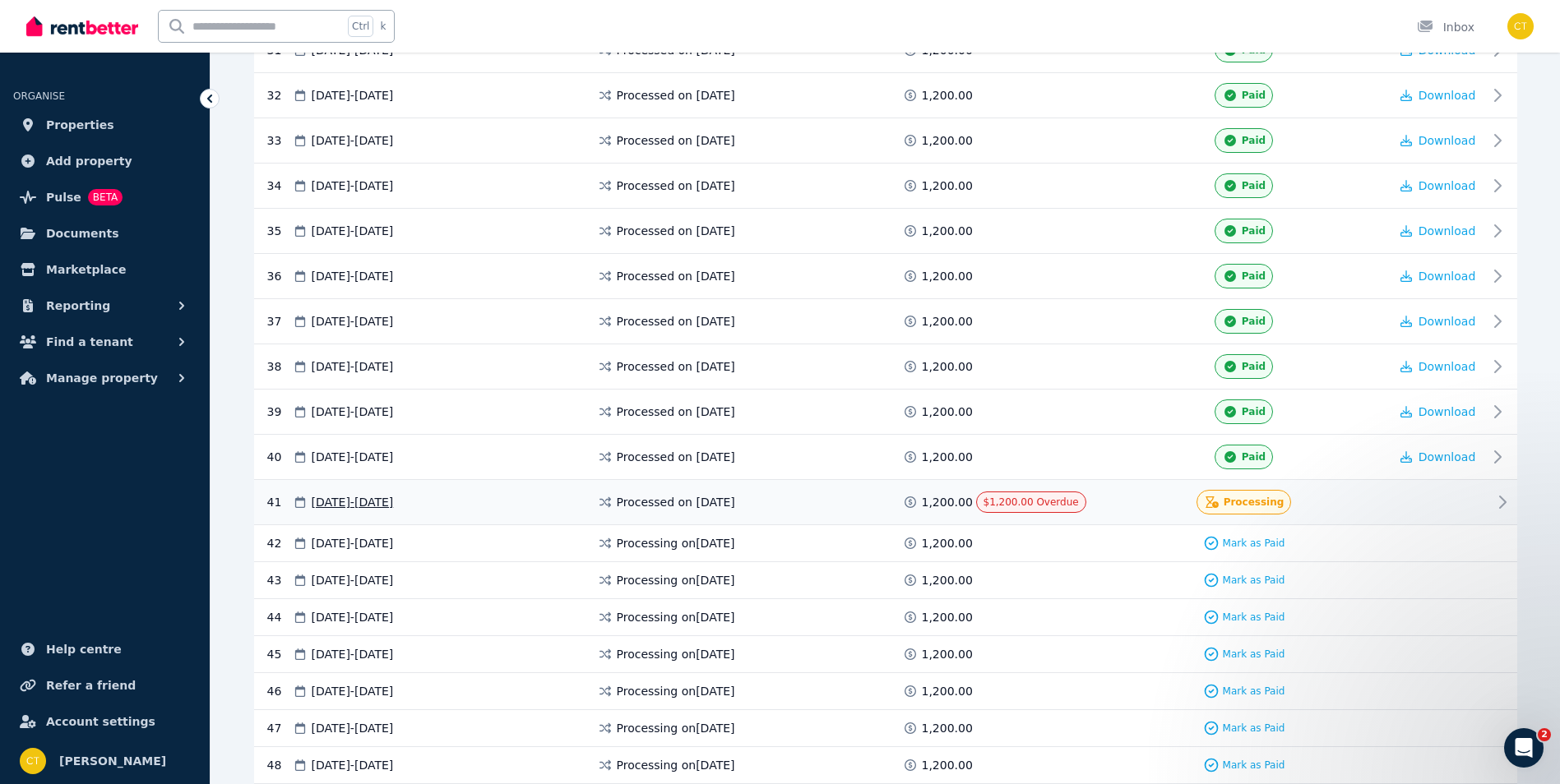
click at [349, 499] on span "[DATE] - [DATE]" at bounding box center [353, 502] width 82 height 17
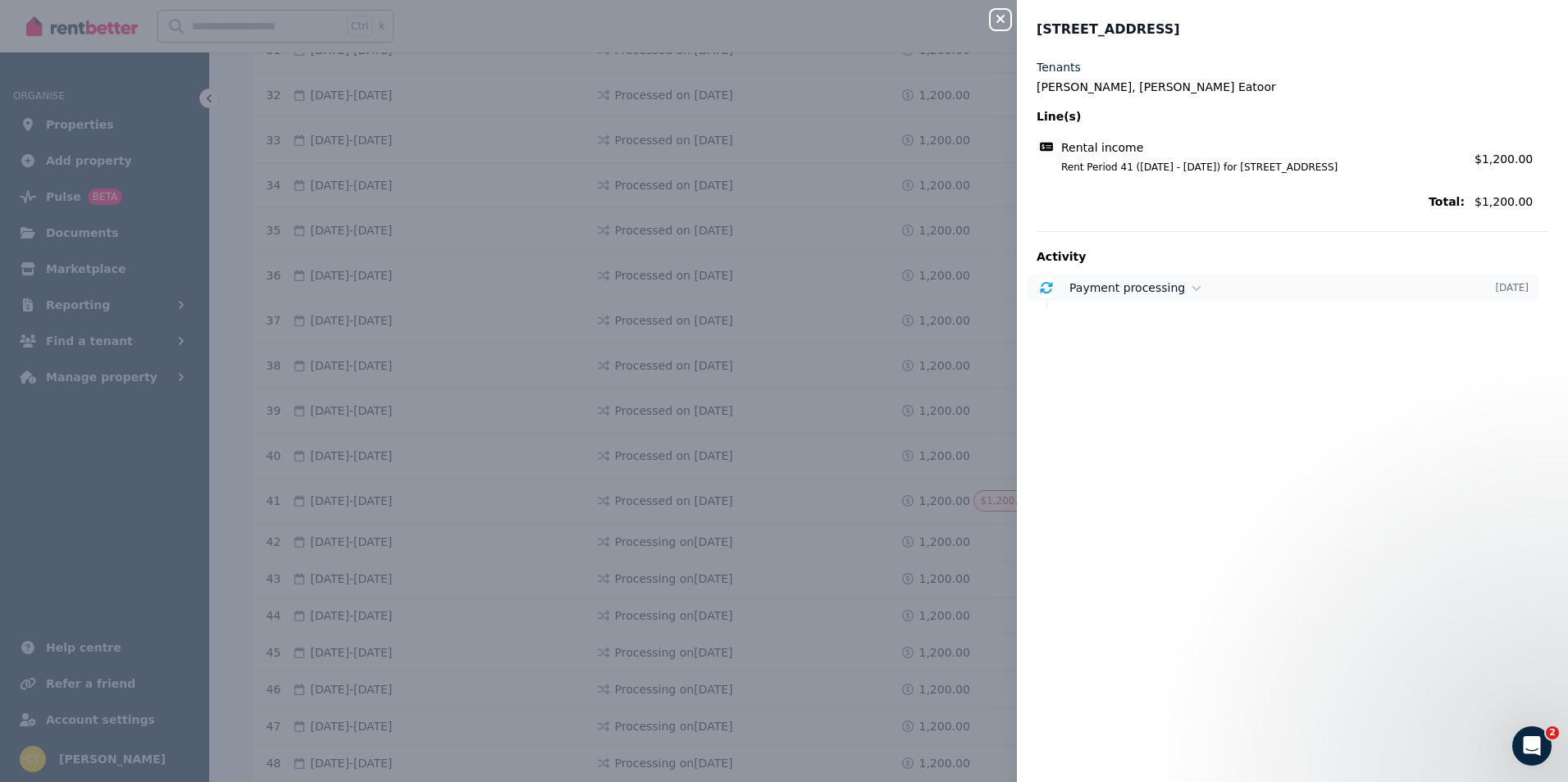
click at [1425, 296] on div "Payment processing [DATE]" at bounding box center [1282, 288] width 512 height 26
click at [1008, 22] on icon "button" at bounding box center [1000, 18] width 20 height 13
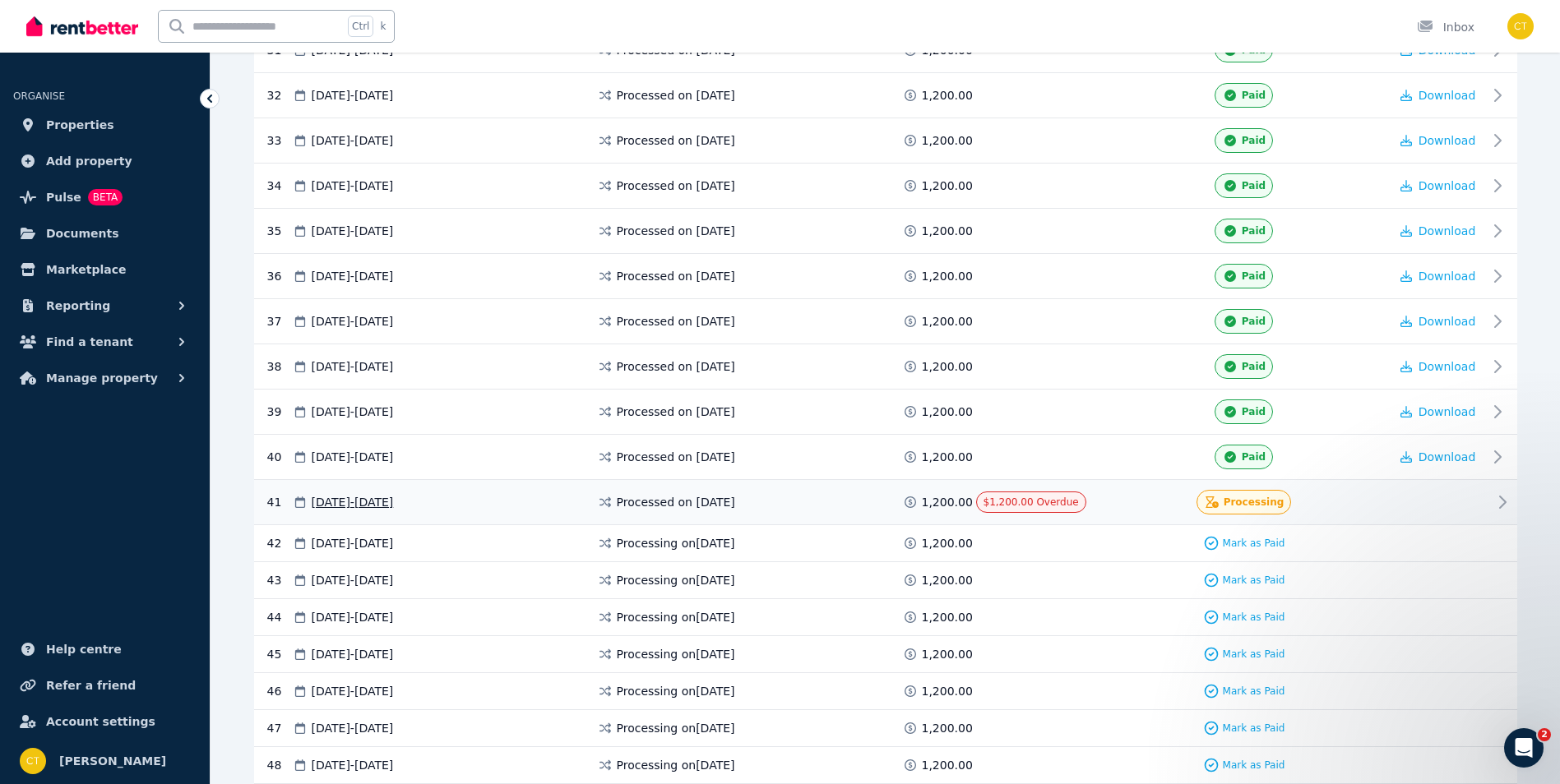
click at [1504, 503] on icon at bounding box center [1502, 502] width 20 height 20
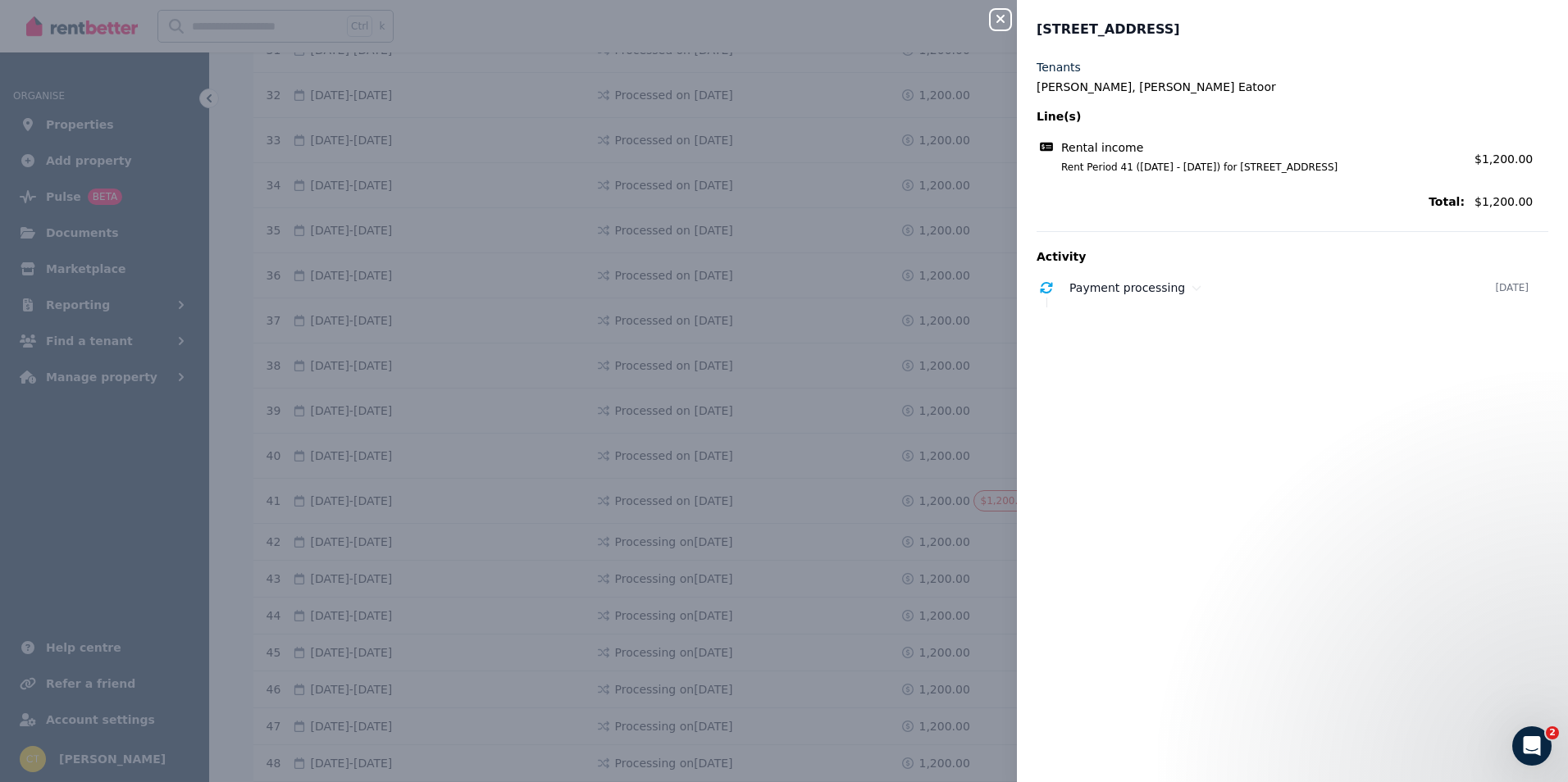
click at [1008, 24] on icon "button" at bounding box center [1000, 18] width 20 height 13
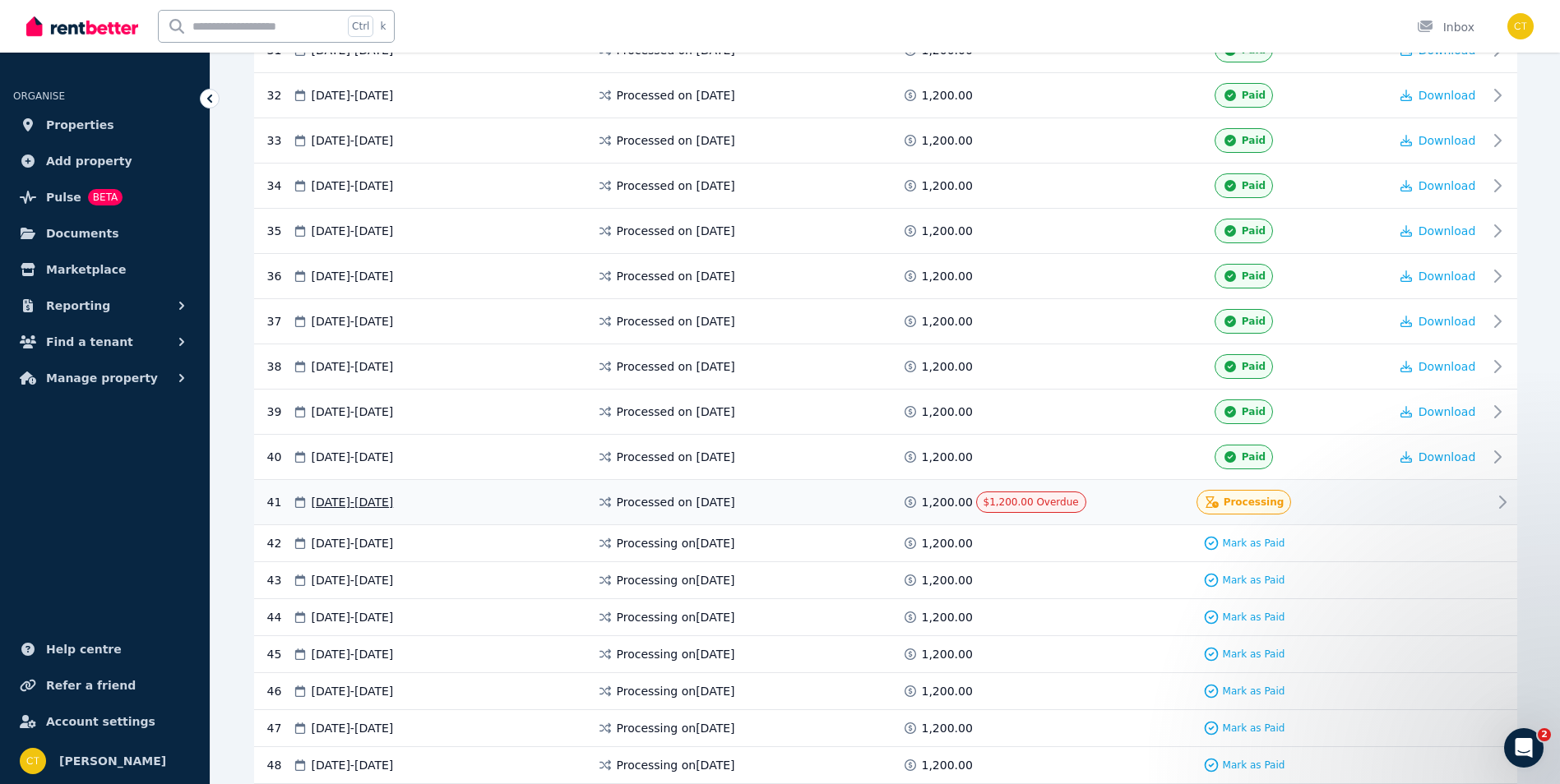
click at [1502, 507] on icon at bounding box center [1502, 502] width 20 height 20
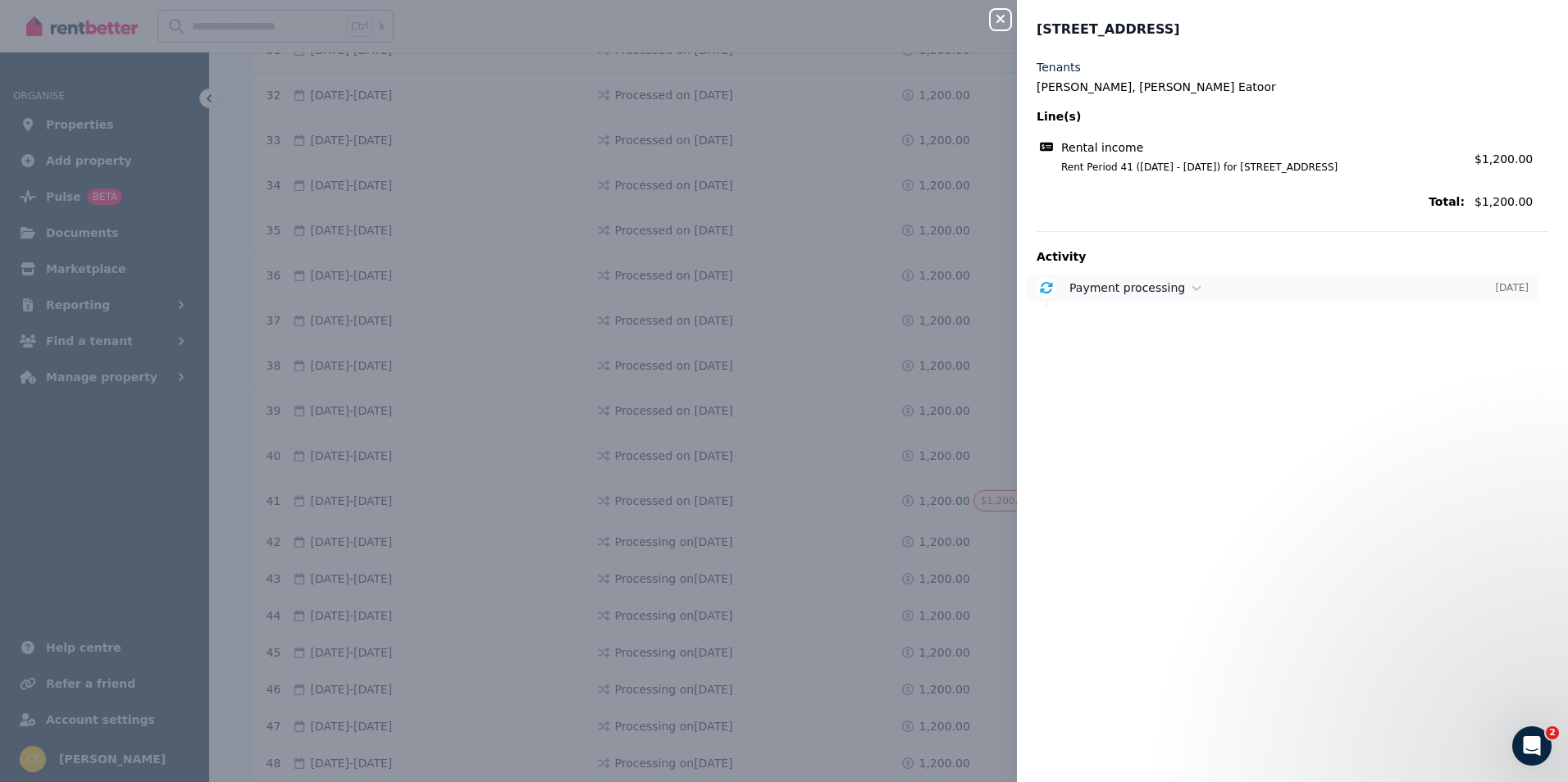
click at [1166, 289] on span "Payment processing" at bounding box center [1126, 288] width 116 height 13
click at [1193, 288] on icon at bounding box center [1197, 287] width 9 height 5
click at [1002, 20] on icon "button" at bounding box center [1000, 18] width 20 height 13
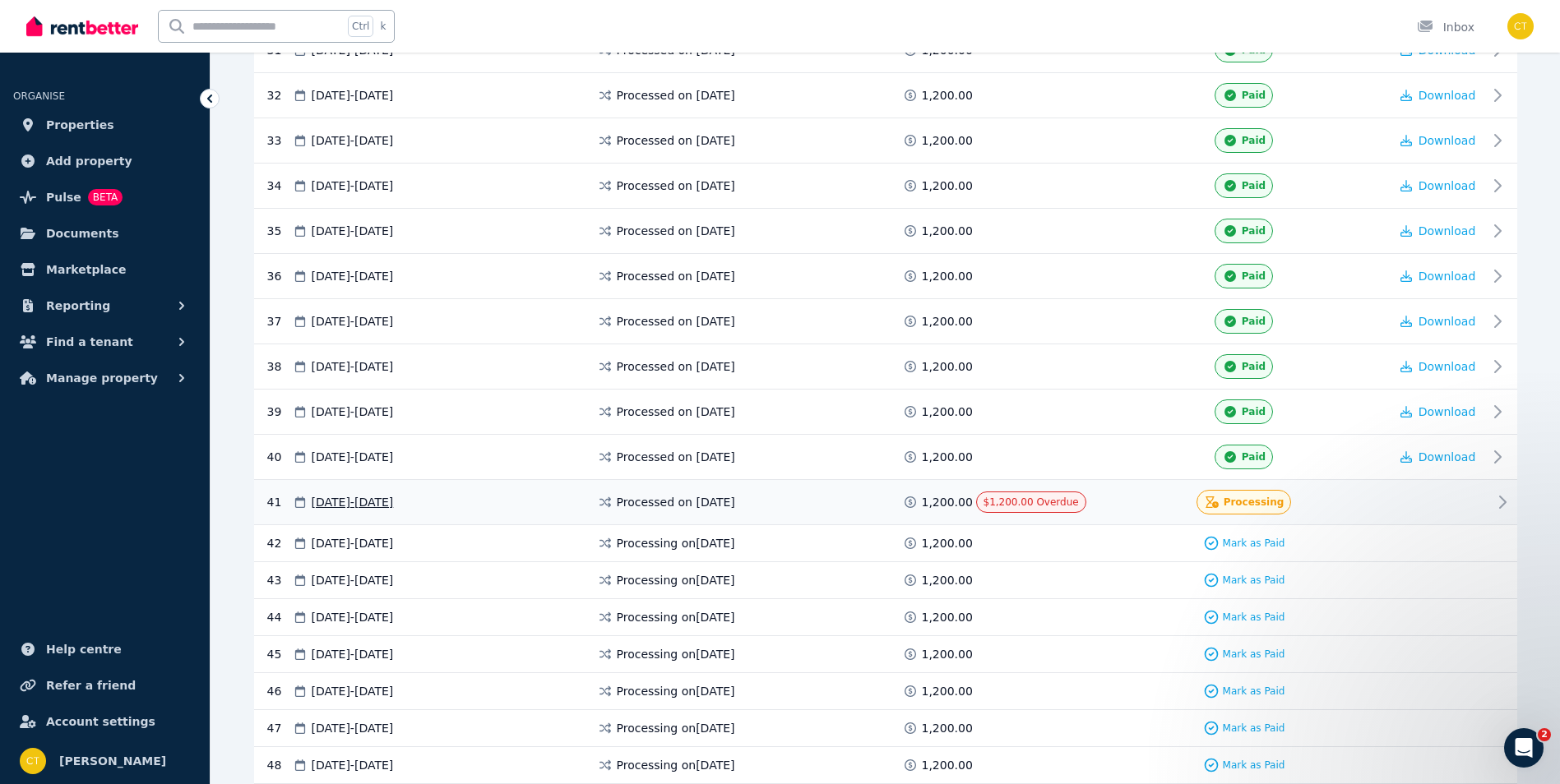
click at [1498, 500] on icon at bounding box center [1502, 502] width 20 height 20
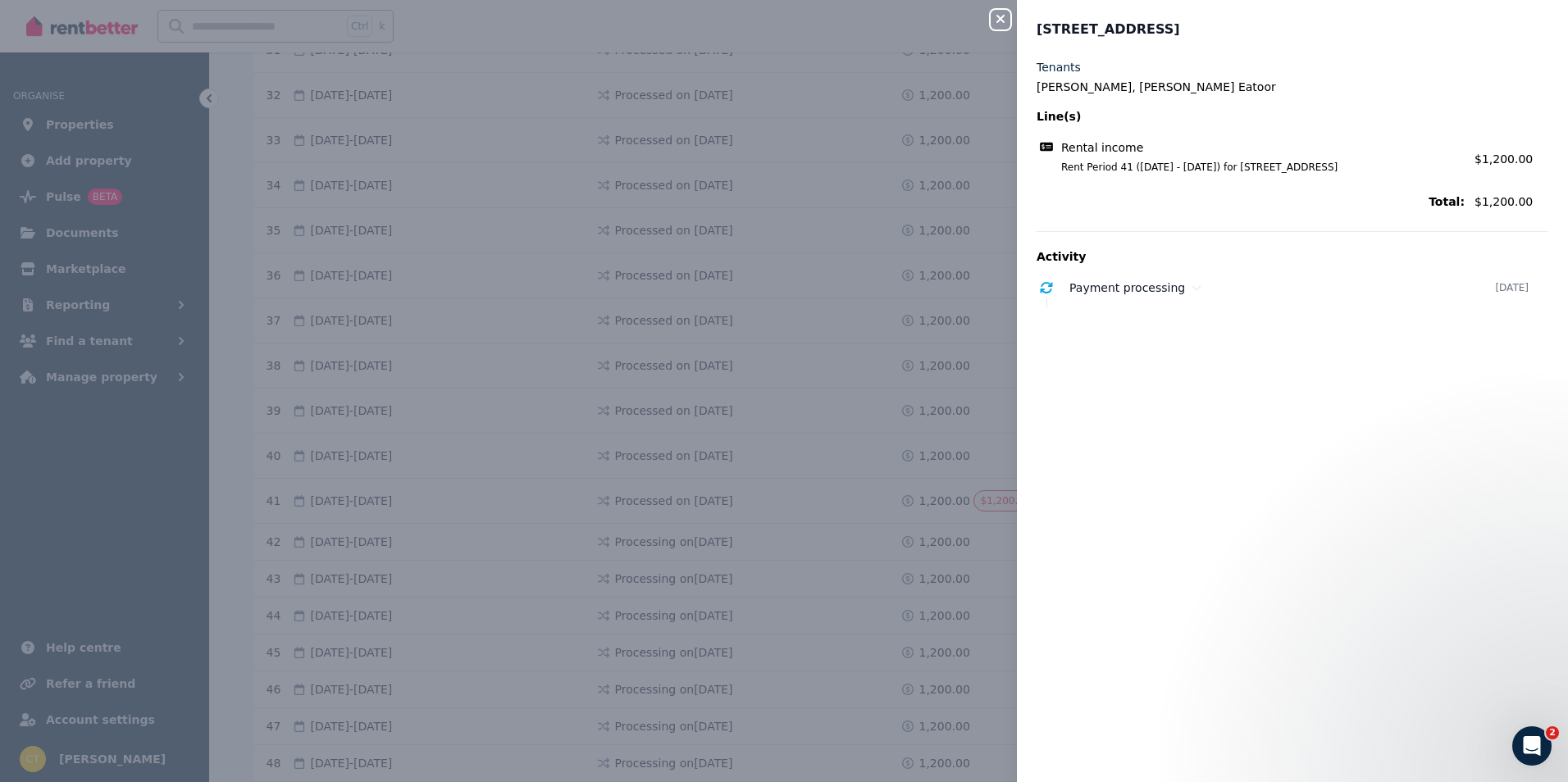
click at [1000, 16] on icon "button" at bounding box center [1000, 18] width 20 height 13
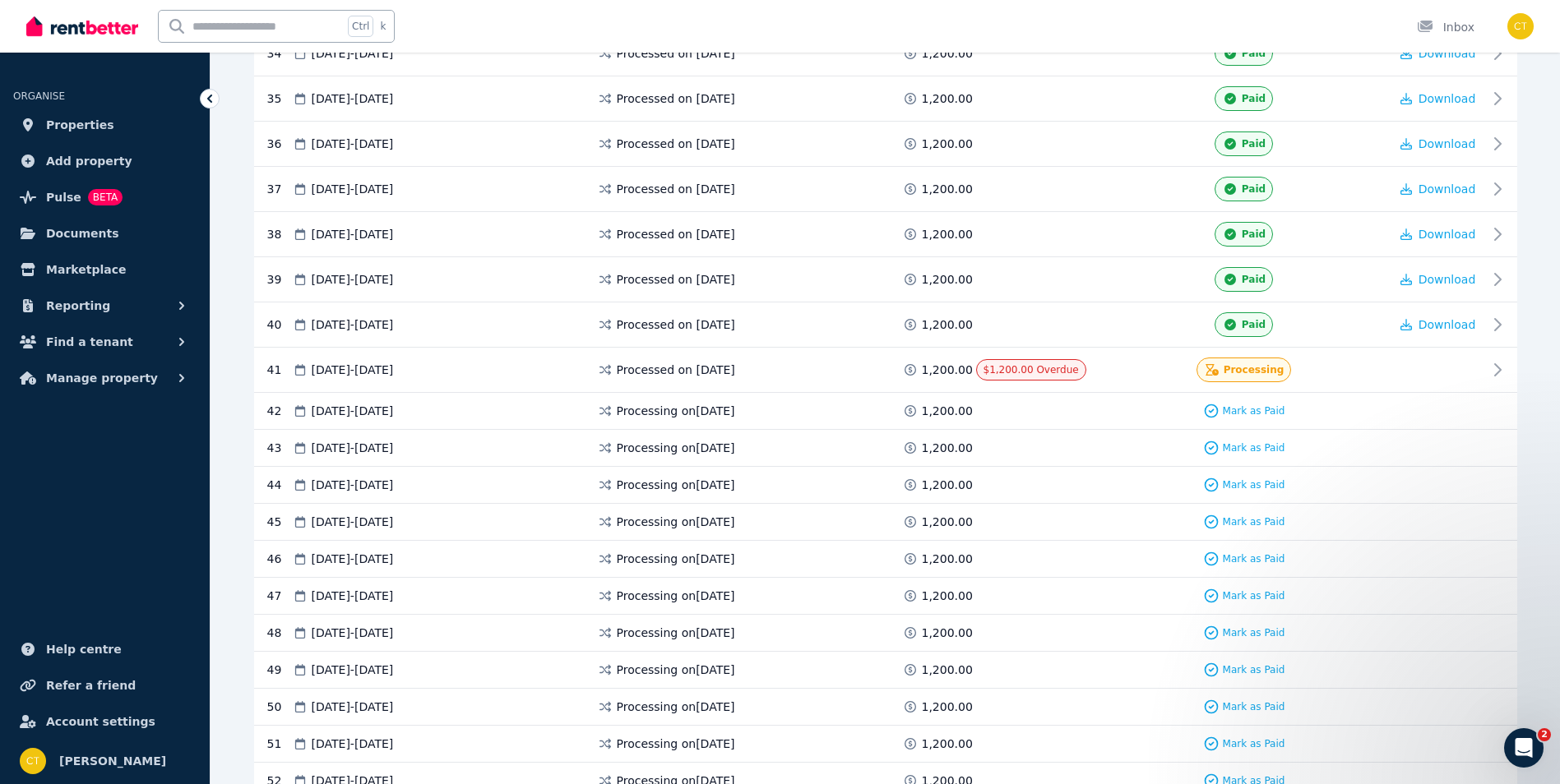
scroll to position [1923, 0]
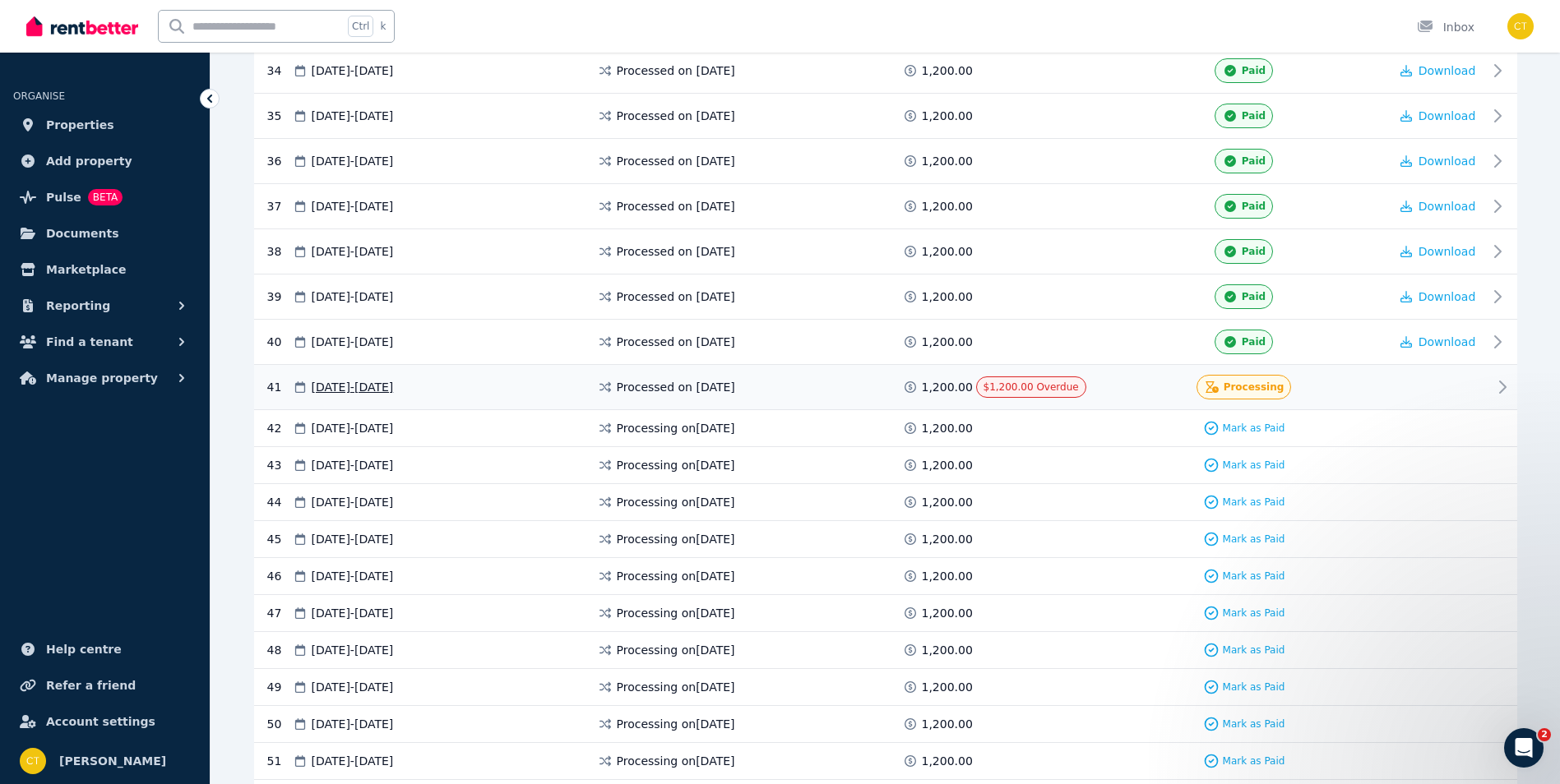
click at [1248, 383] on span "Processing" at bounding box center [1254, 387] width 61 height 13
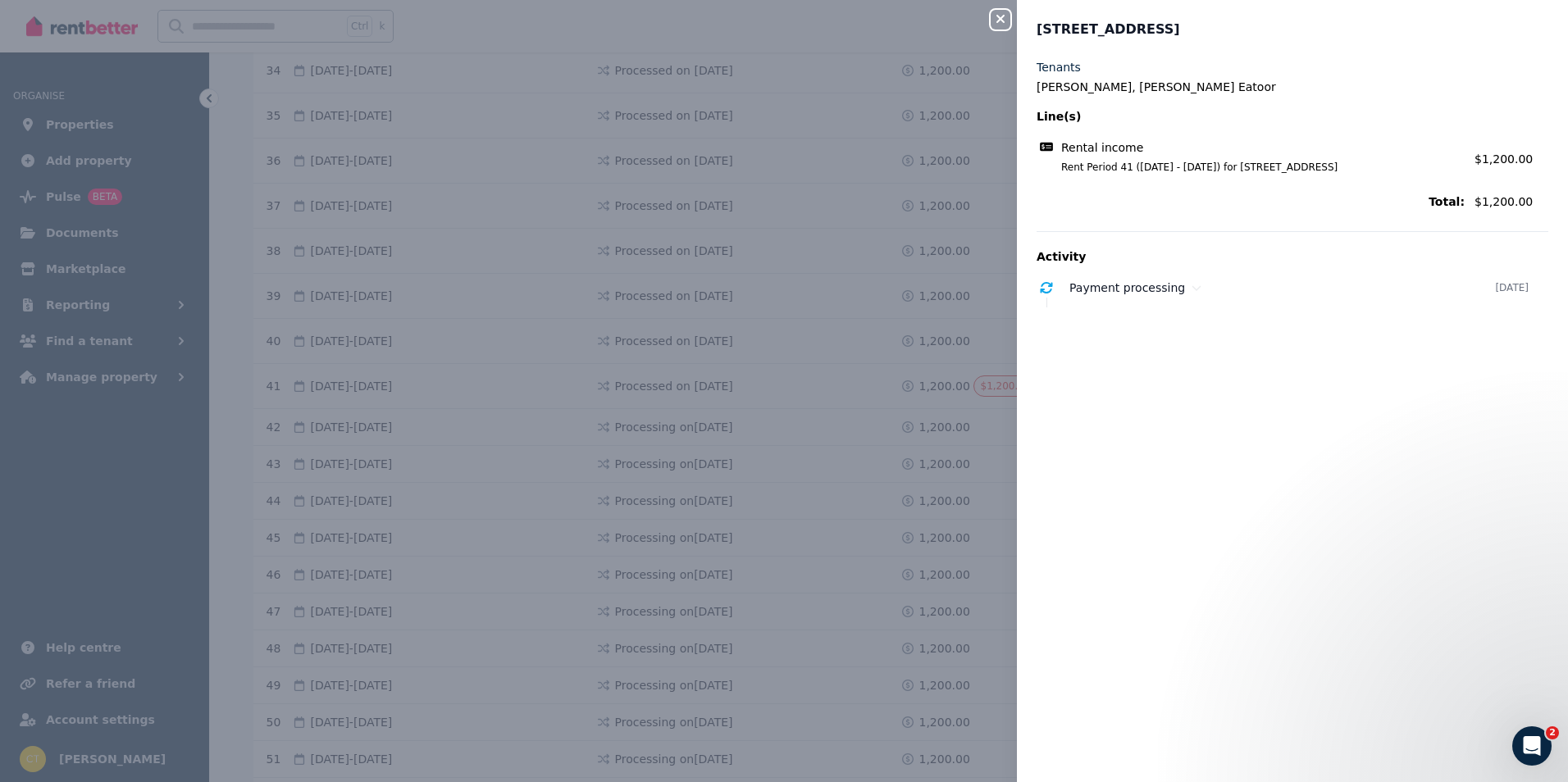
click at [1007, 15] on icon "button" at bounding box center [1000, 18] width 20 height 13
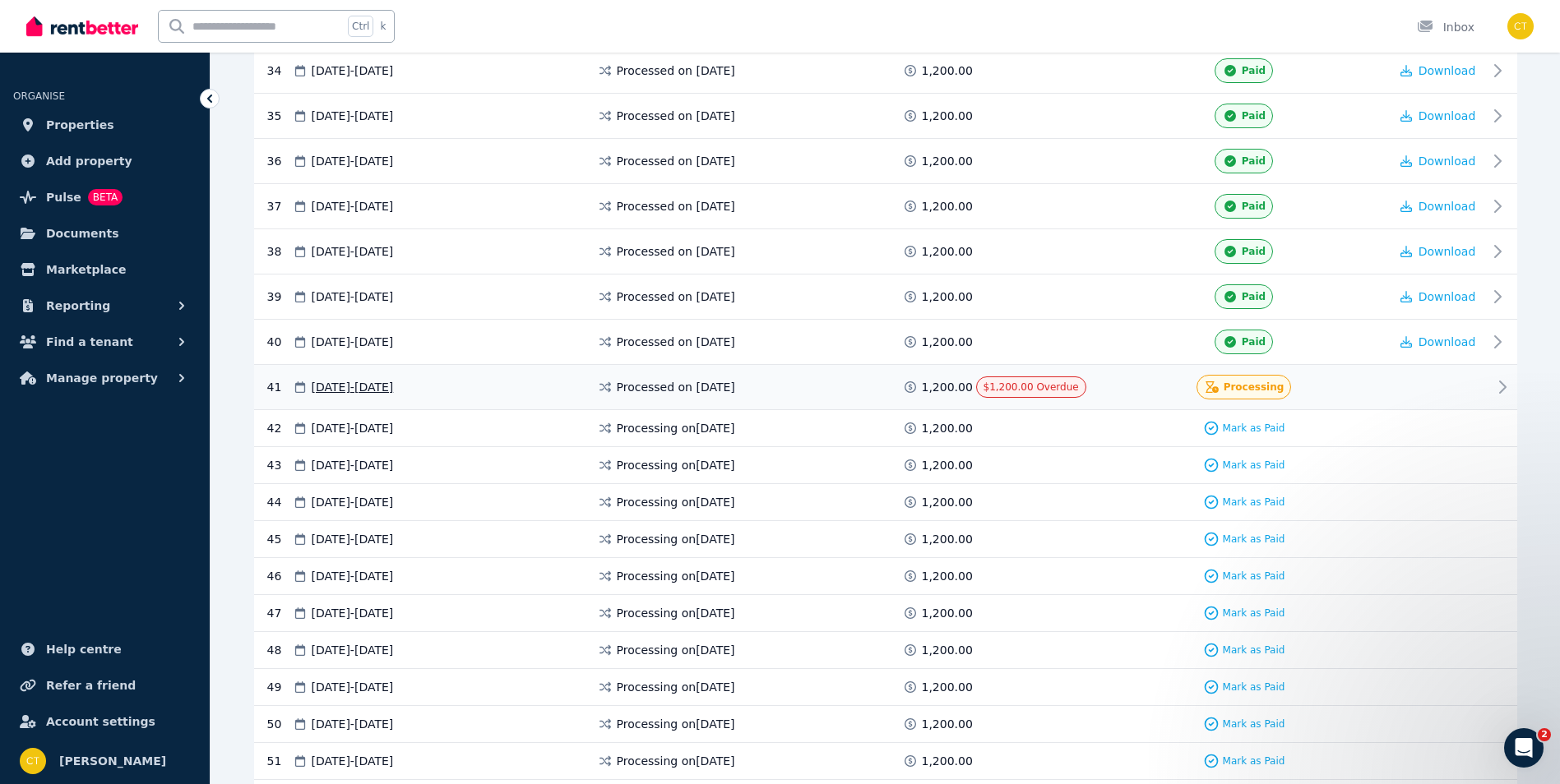
click at [1502, 381] on icon at bounding box center [1502, 387] width 20 height 20
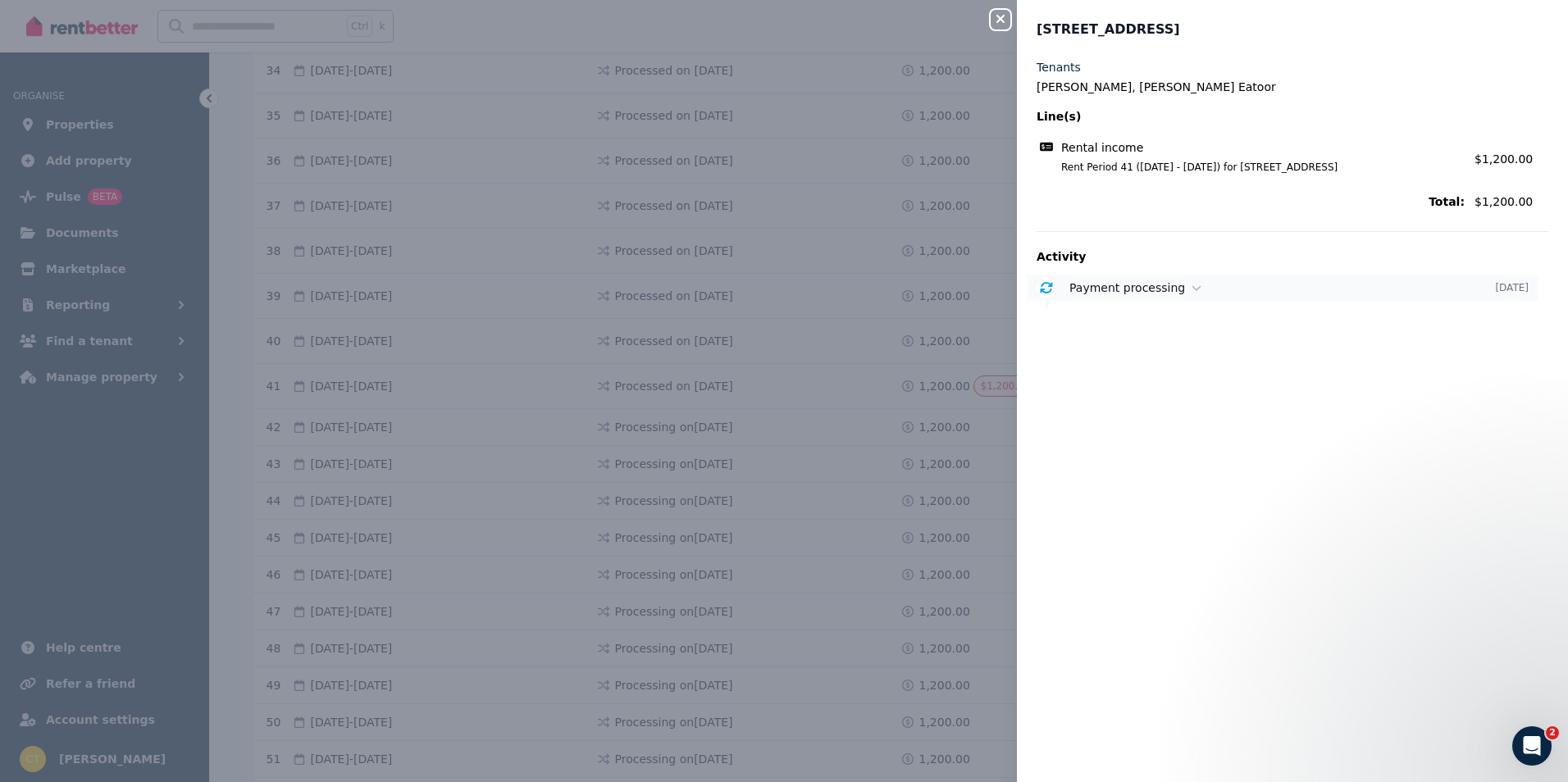
click at [1141, 287] on span "Payment processing" at bounding box center [1126, 288] width 116 height 13
drag, startPoint x: 1141, startPoint y: 287, endPoint x: 1164, endPoint y: 348, distance: 65.2
click at [1164, 347] on div "Payment of $1,200.00 is processing. [DATE] 11:17 am" at bounding box center [1308, 333] width 479 height 50
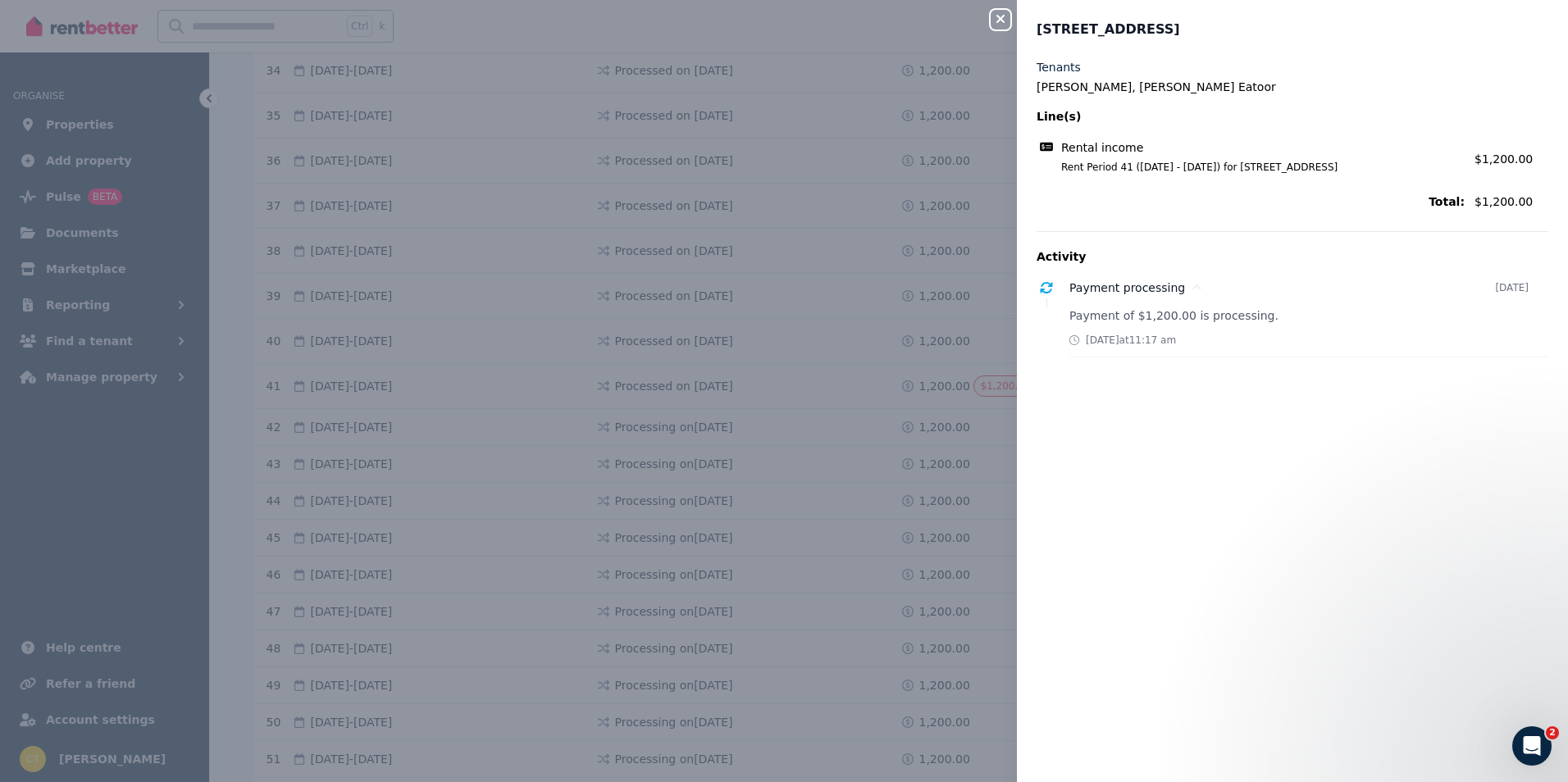
click at [1176, 346] on span "[DATE] 11:17 am" at bounding box center [1131, 340] width 90 height 13
click at [1495, 284] on time "[DATE]" at bounding box center [1512, 288] width 34 height 13
click at [1001, 23] on icon "button" at bounding box center [1000, 18] width 20 height 13
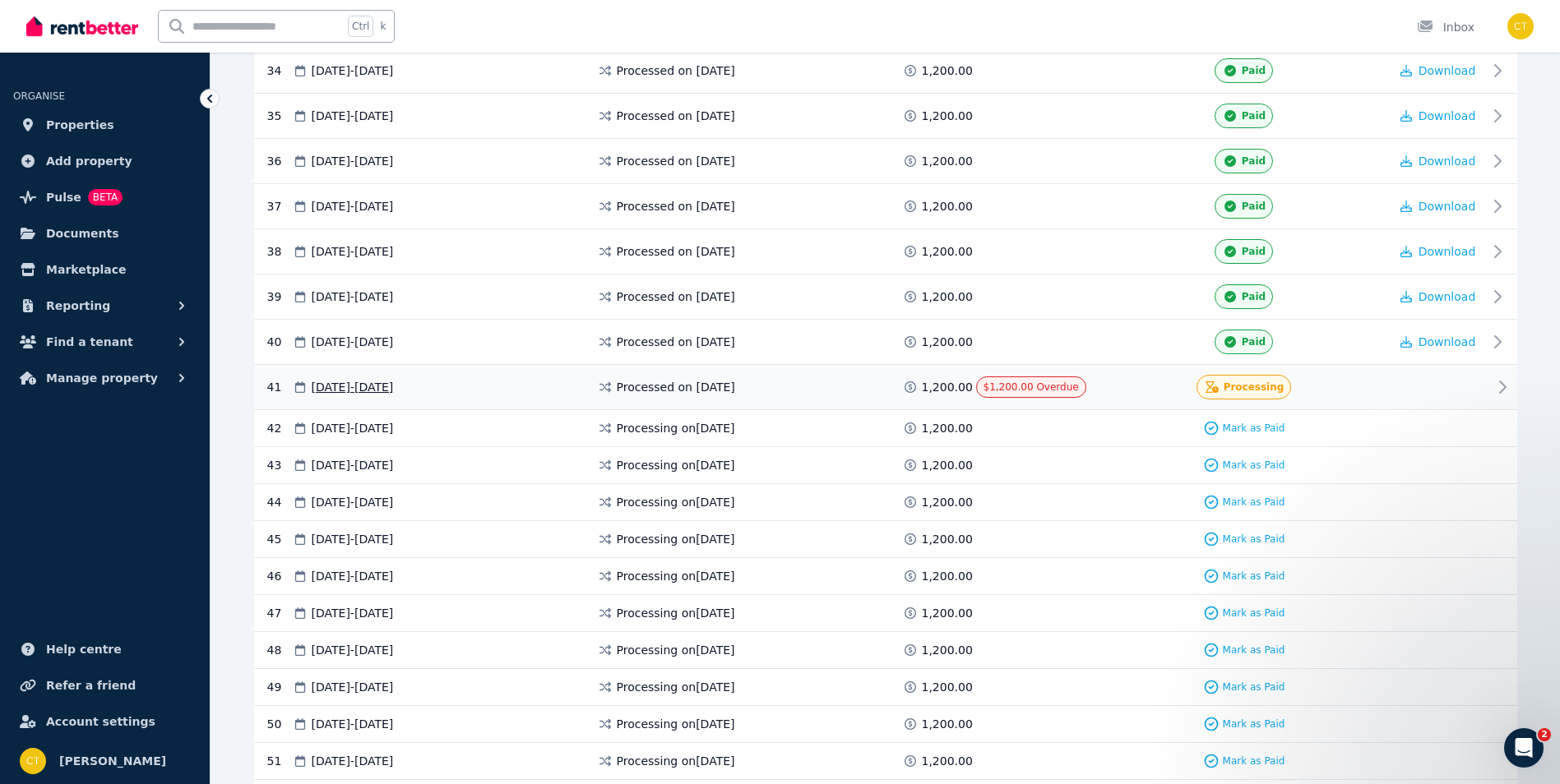
click at [1503, 382] on icon at bounding box center [1502, 387] width 20 height 20
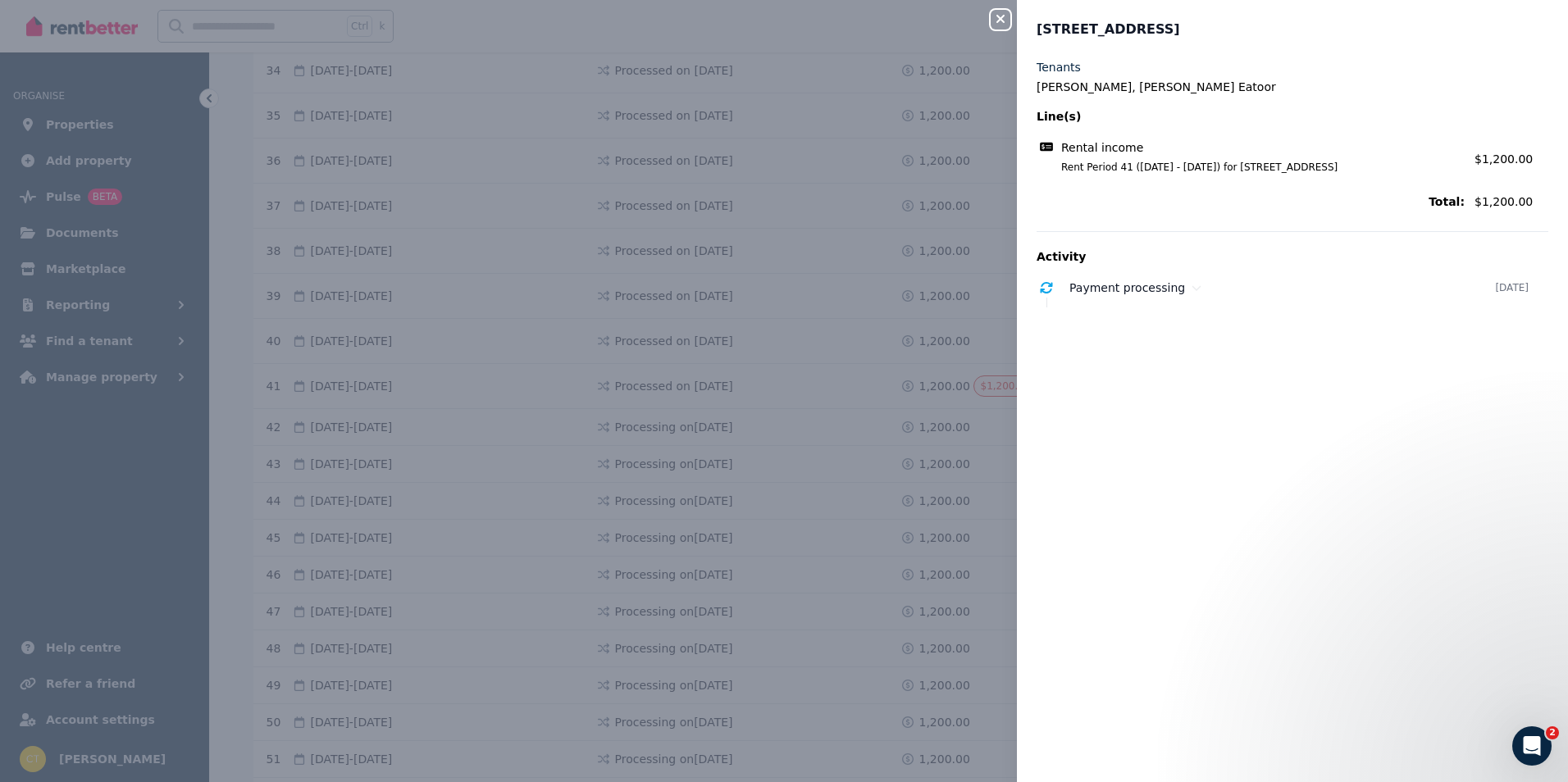
click at [1001, 26] on button "Close panel" at bounding box center [1000, 19] width 20 height 20
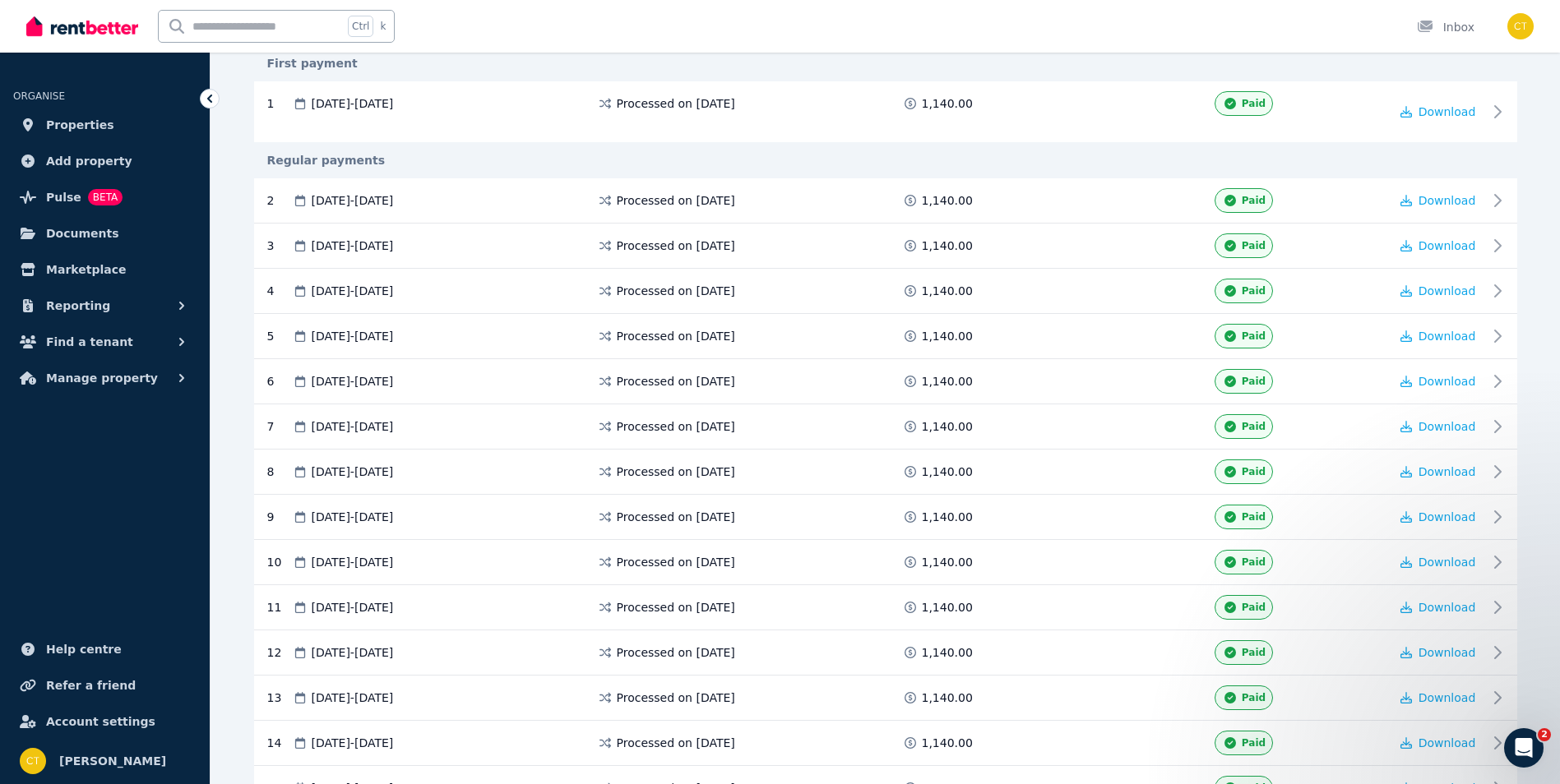
scroll to position [33, 0]
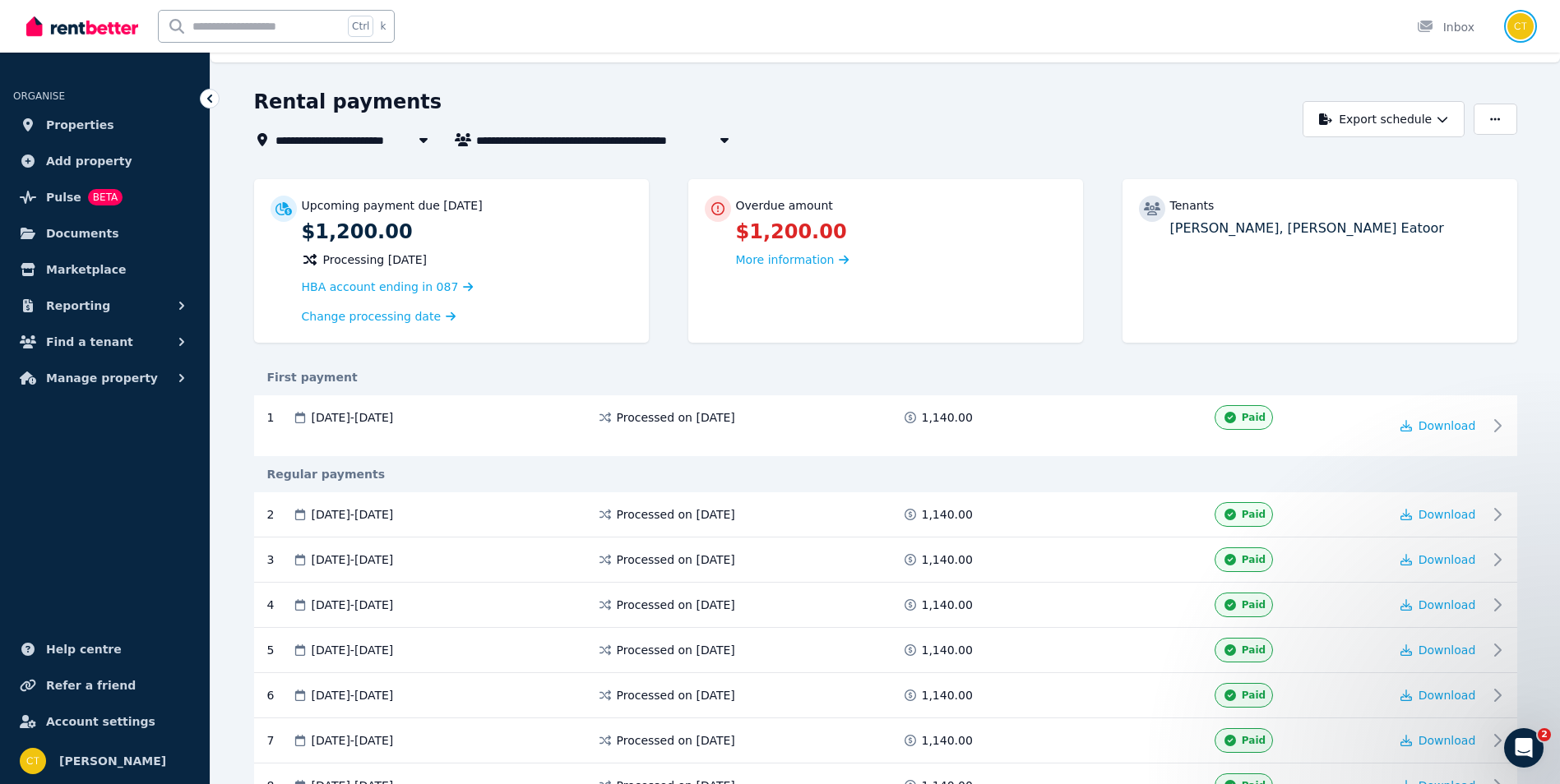
click at [1517, 25] on img "button" at bounding box center [1521, 26] width 26 height 26
click at [1435, 211] on span "Logout" at bounding box center [1455, 217] width 158 height 30
